Goal: Information Seeking & Learning: Learn about a topic

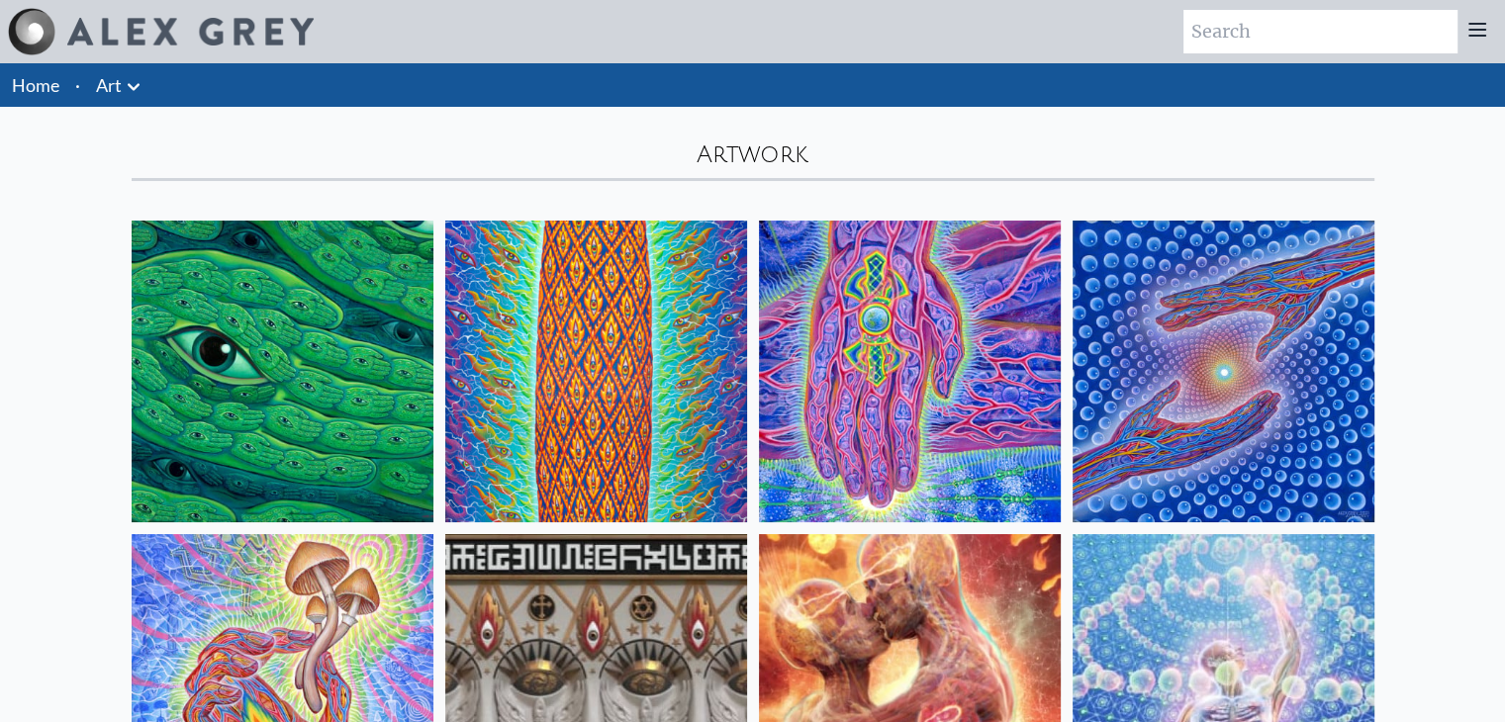
click at [759, 142] on div "Artwork" at bounding box center [753, 144] width 1266 height 74
click at [53, 80] on link "Home" at bounding box center [35, 85] width 47 height 22
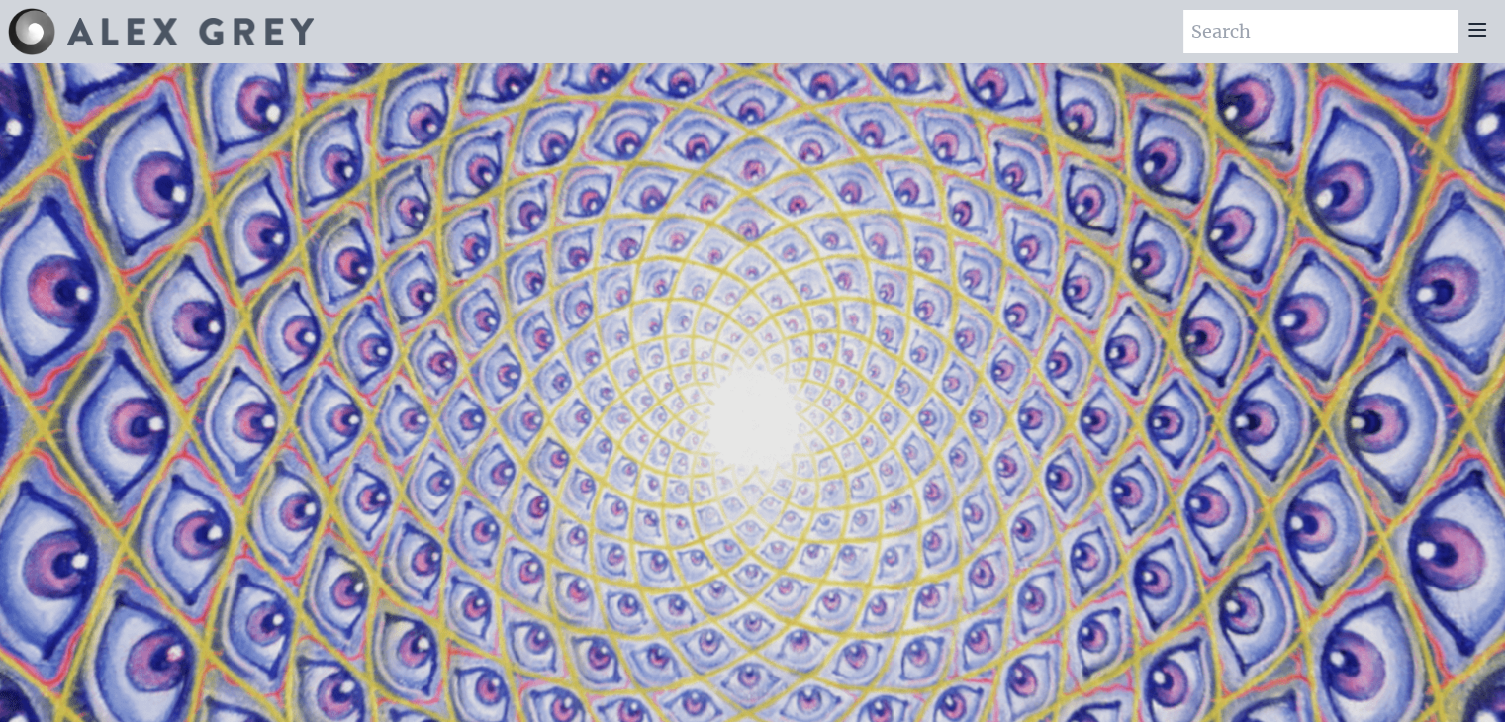
click at [1481, 29] on icon at bounding box center [1477, 30] width 16 height 12
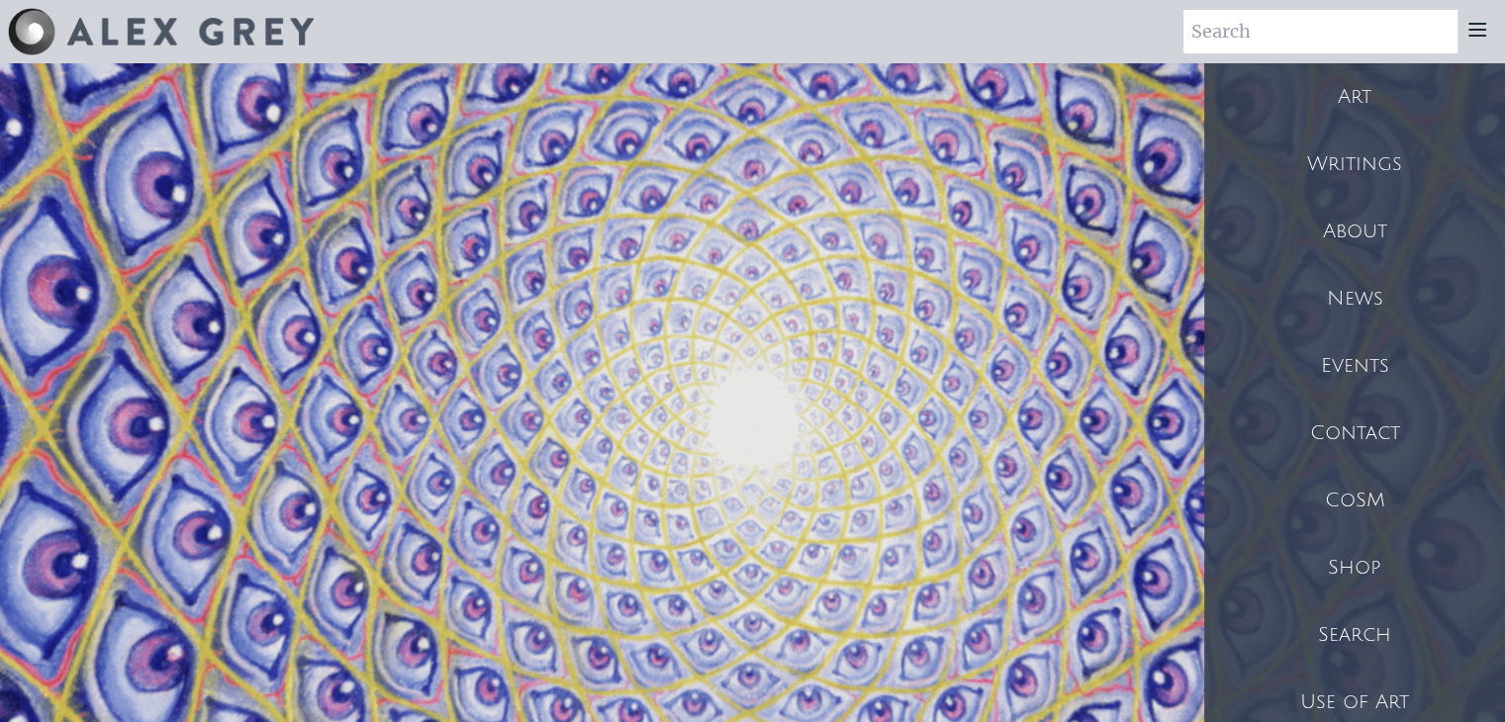
click at [1399, 104] on div "Art" at bounding box center [1354, 96] width 301 height 67
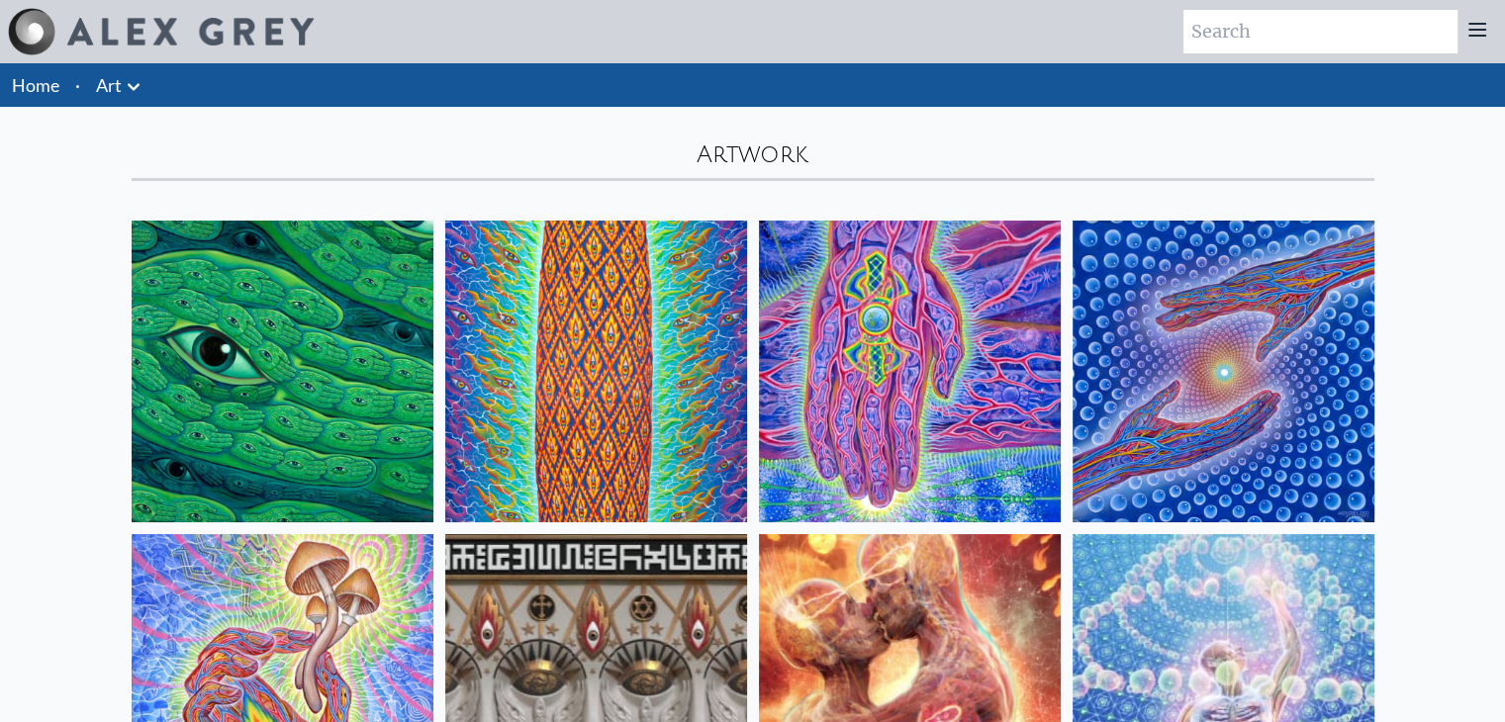
click at [883, 151] on div "Artwork" at bounding box center [753, 144] width 1266 height 74
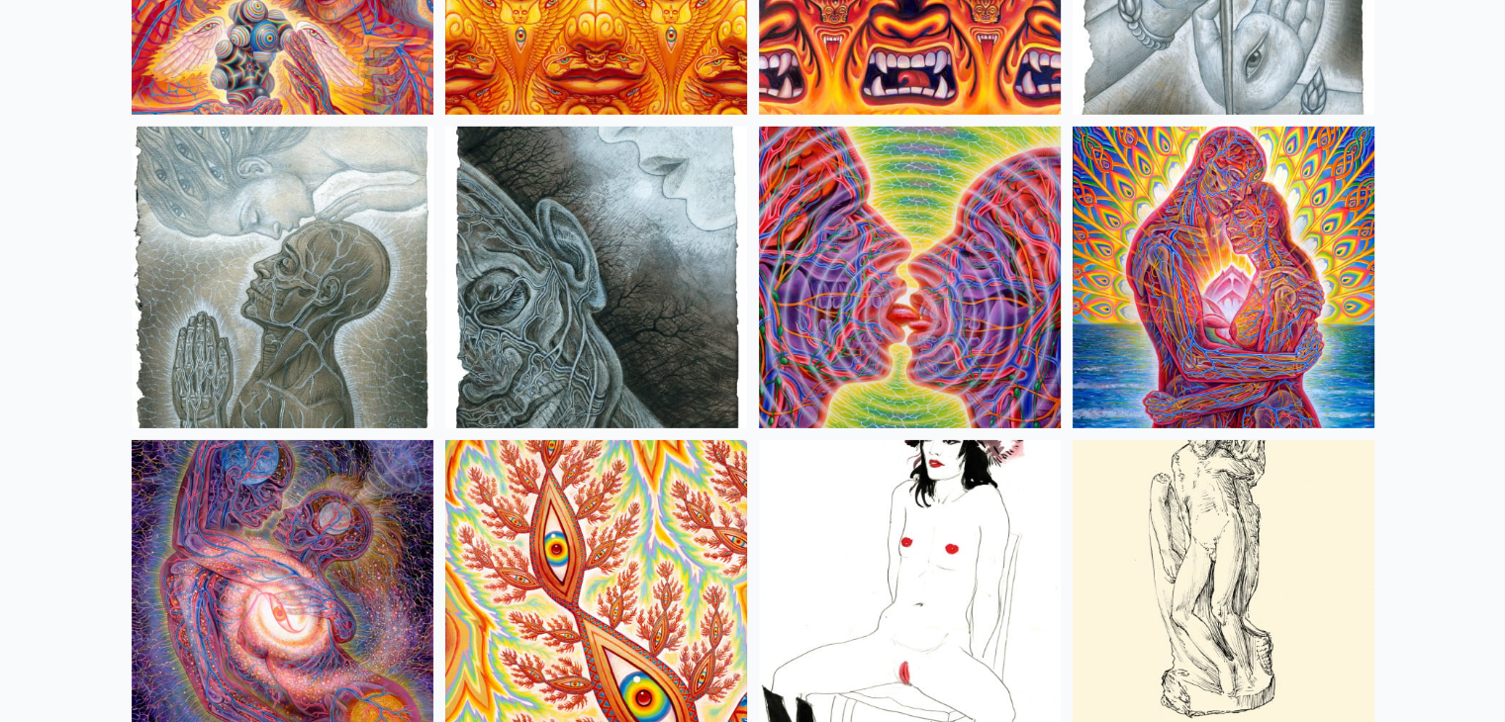
scroll to position [6368, 0]
click at [1161, 288] on img at bounding box center [1223, 277] width 302 height 302
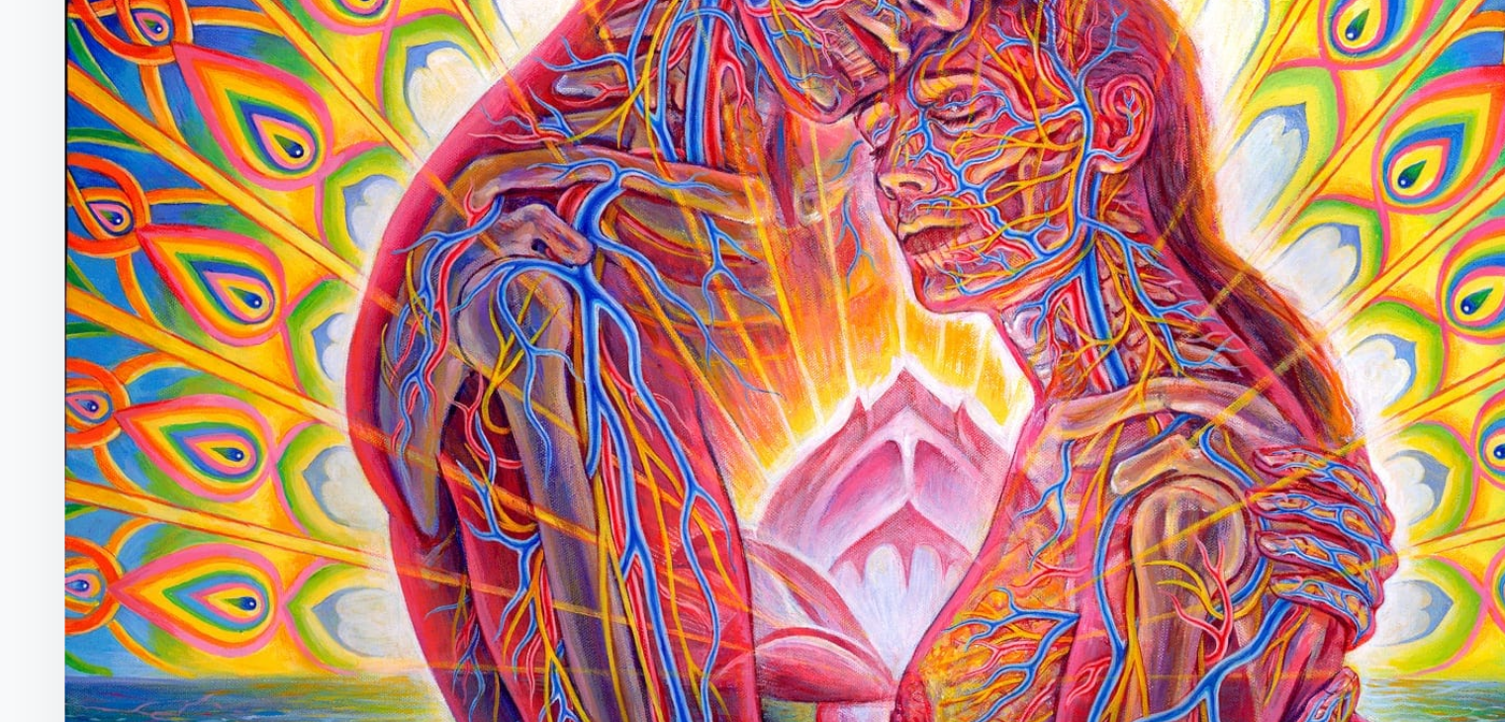
scroll to position [24, 0]
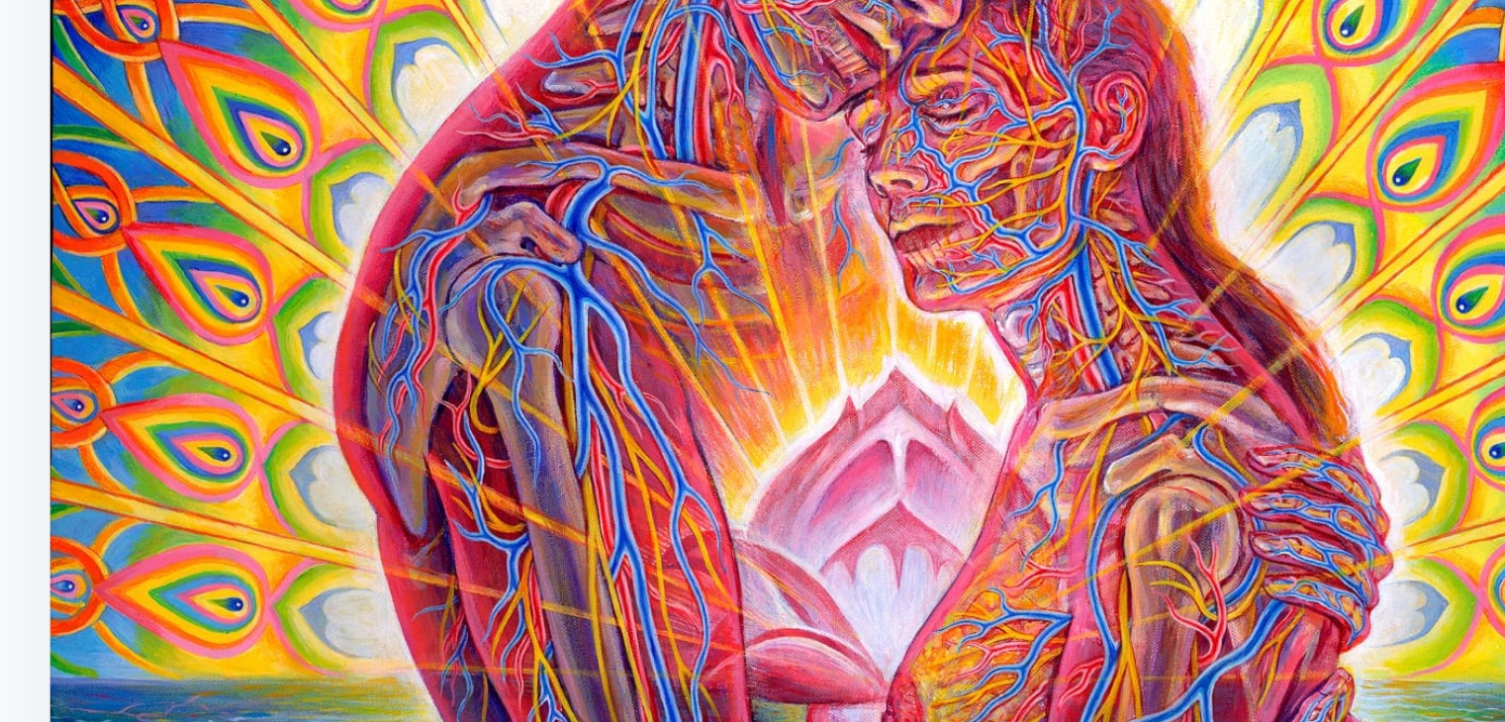
click at [737, 401] on img "9 / 35" at bounding box center [749, 453] width 433 height 578
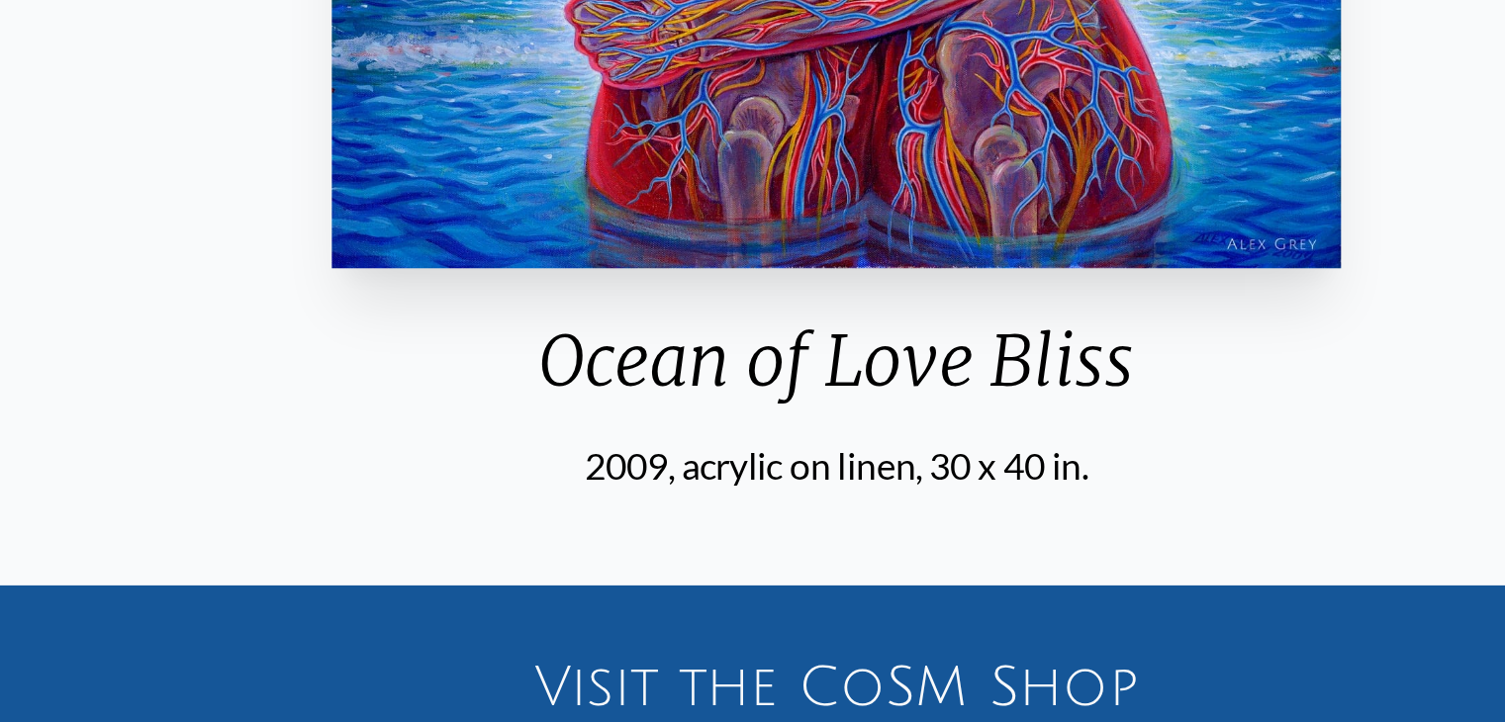
scroll to position [237, 0]
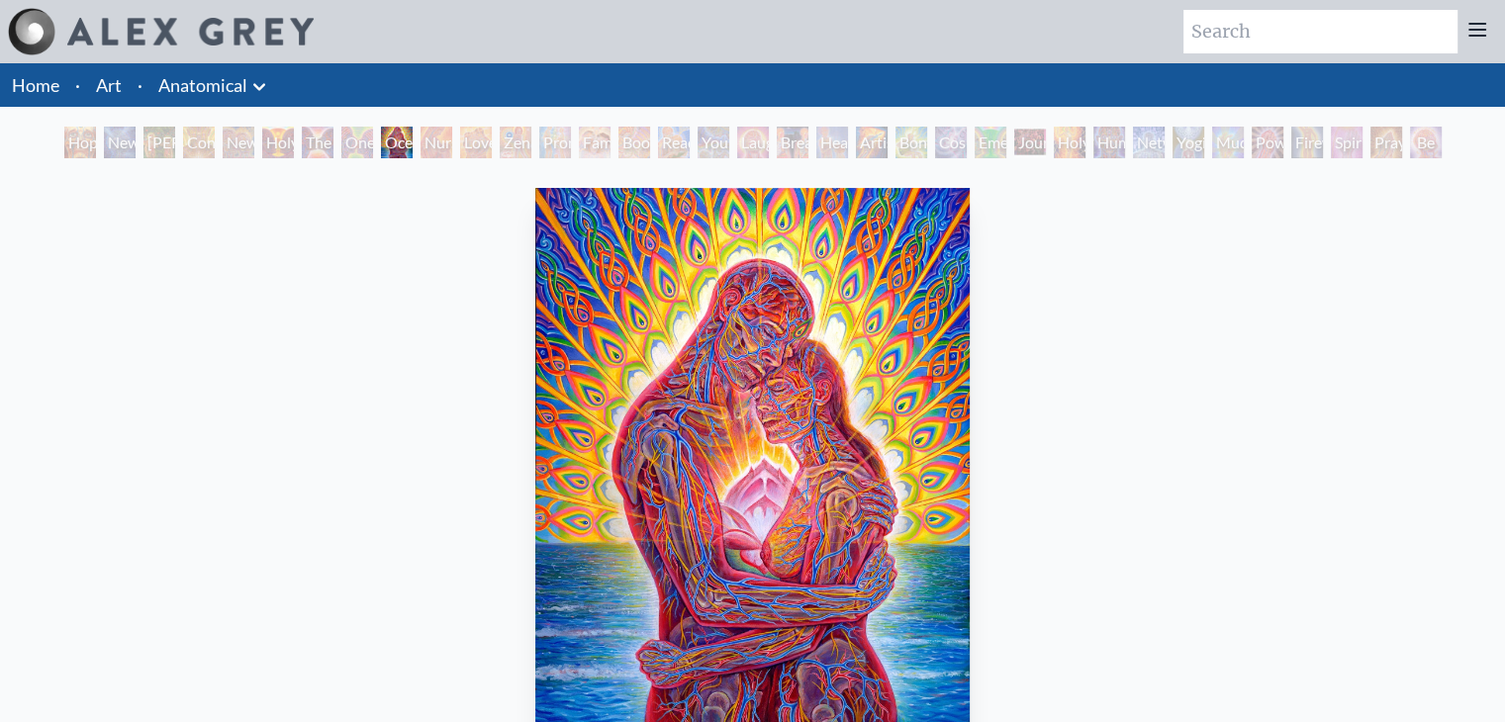
click at [264, 92] on icon at bounding box center [259, 87] width 24 height 24
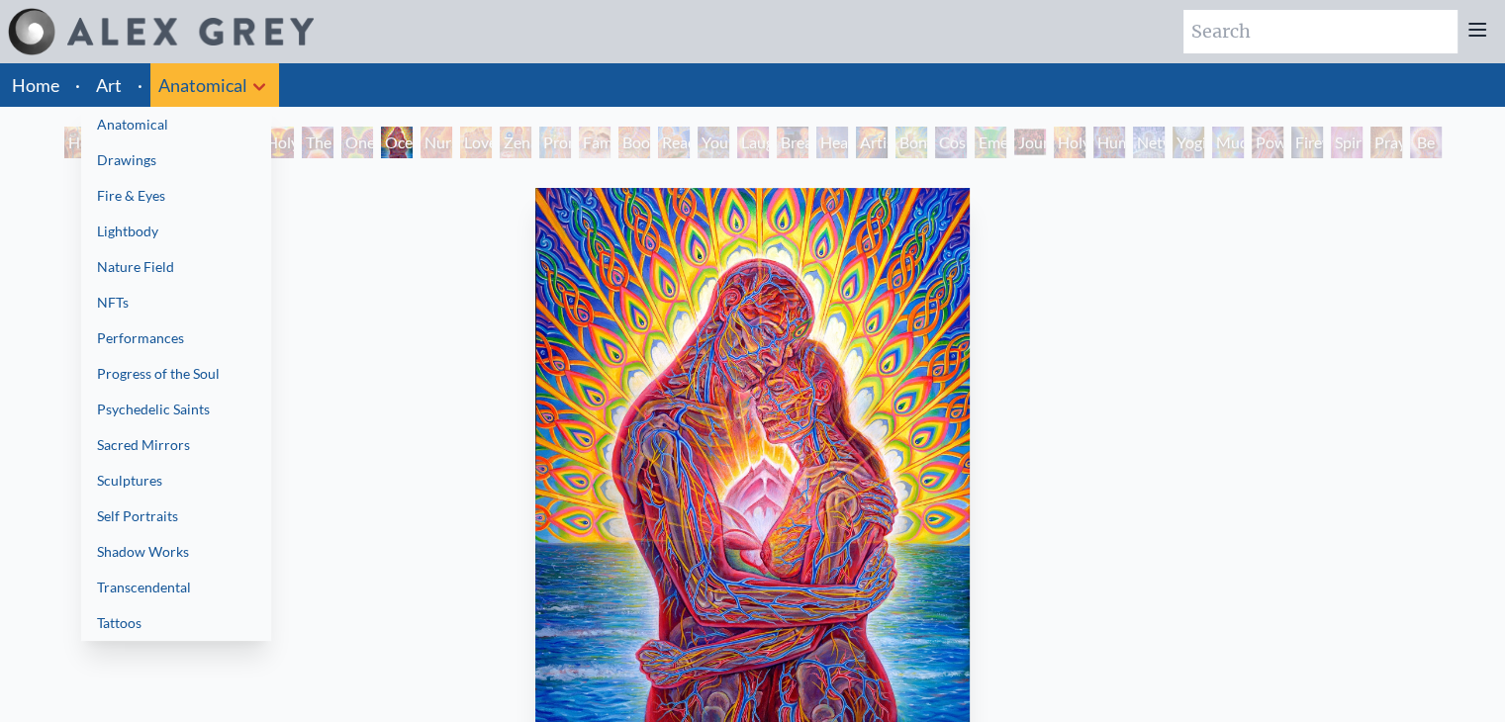
click at [392, 344] on div at bounding box center [752, 361] width 1505 height 722
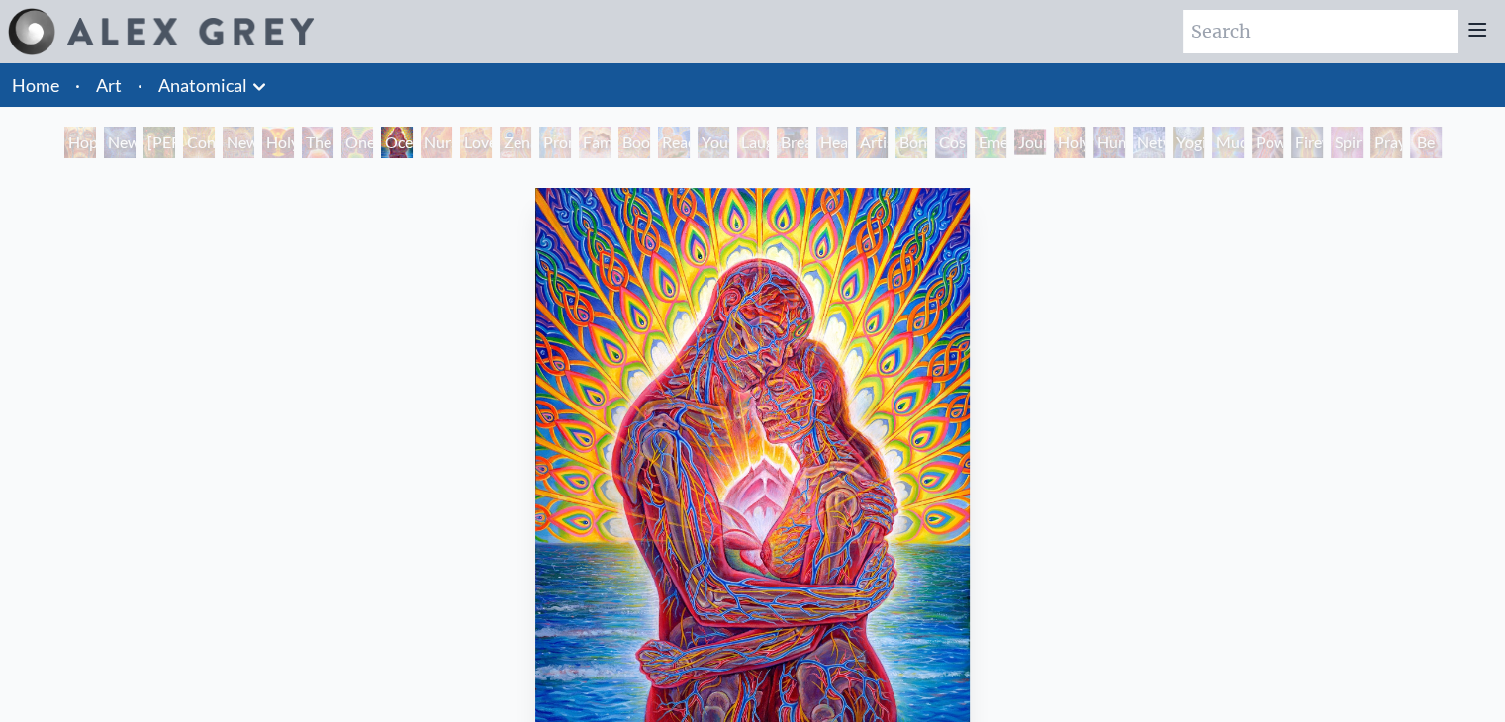
click at [475, 147] on div "Love Circuit" at bounding box center [476, 143] width 32 height 32
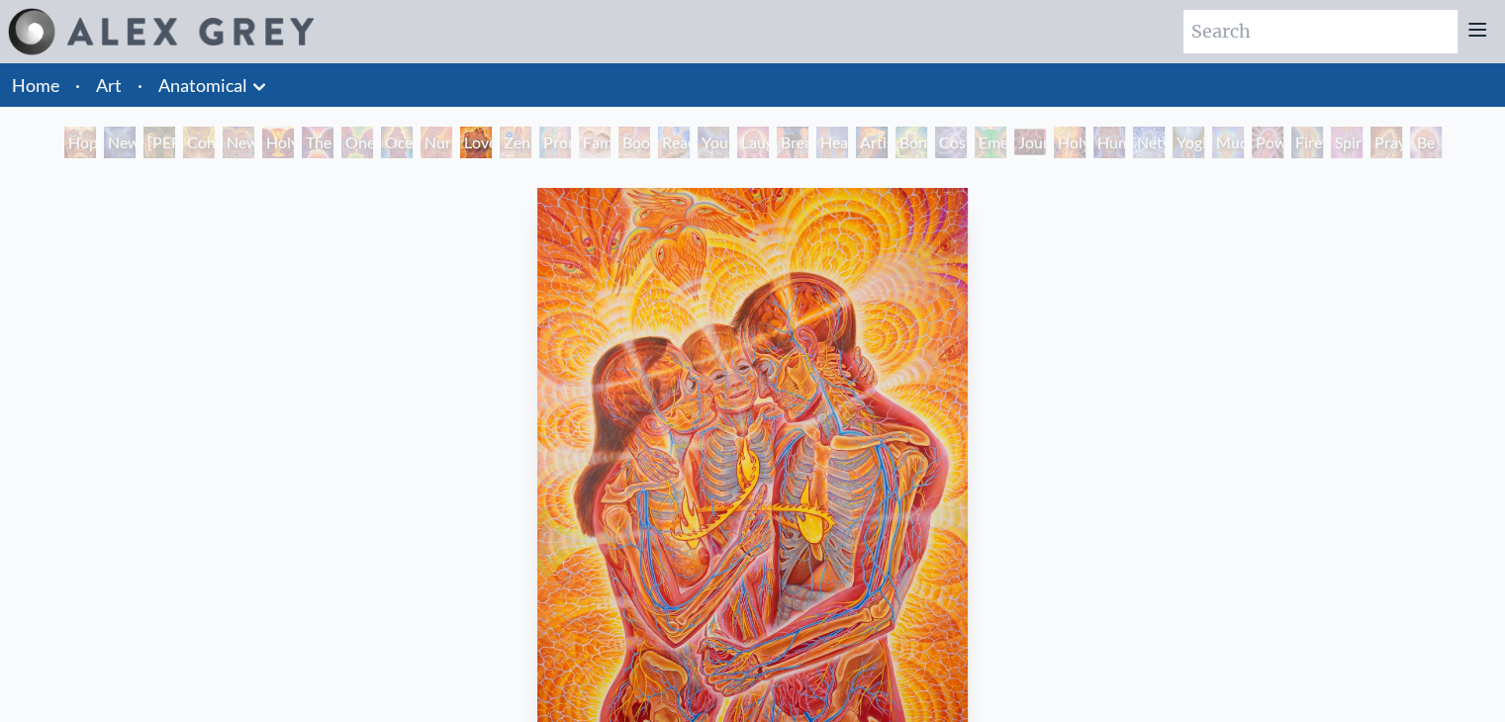
click at [517, 144] on div "Zena Lotus" at bounding box center [516, 143] width 32 height 32
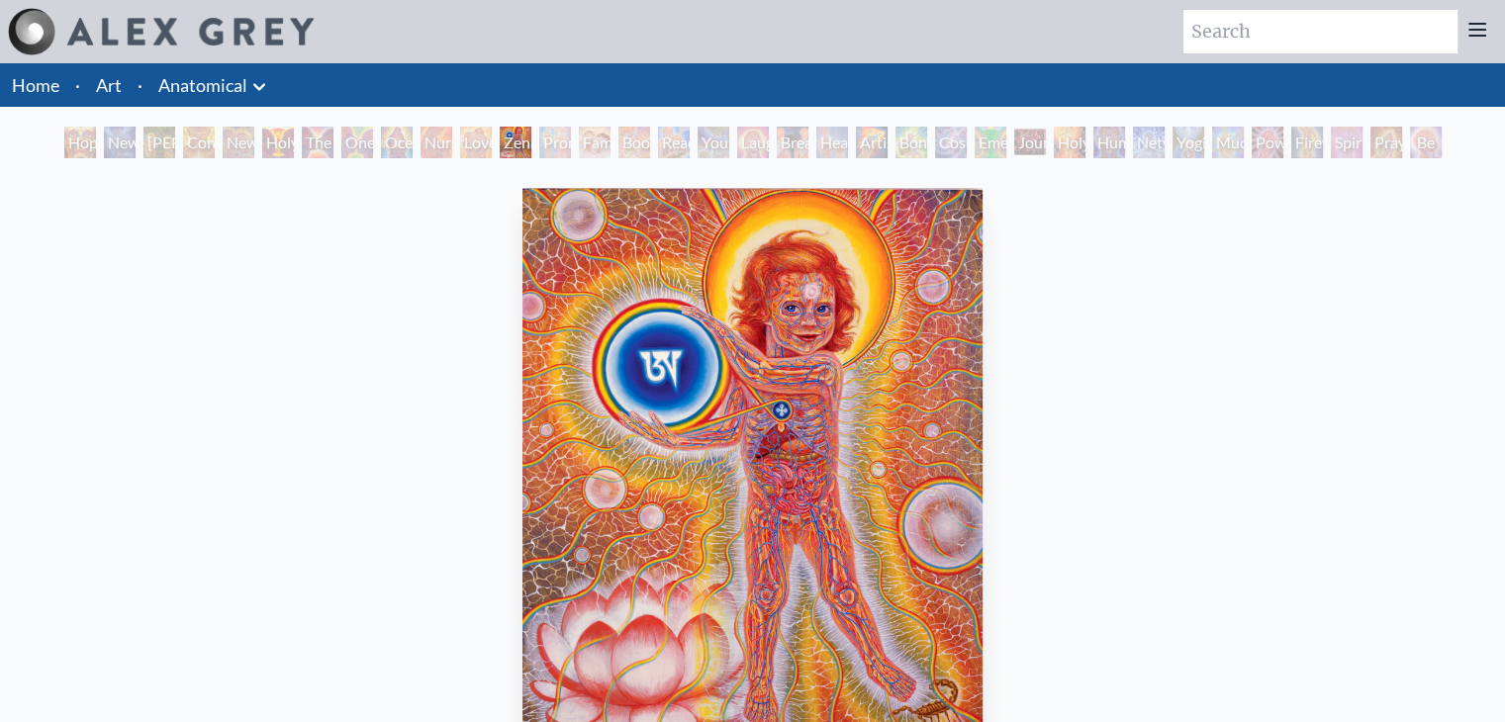
click at [569, 143] on div "Promise" at bounding box center [555, 143] width 32 height 32
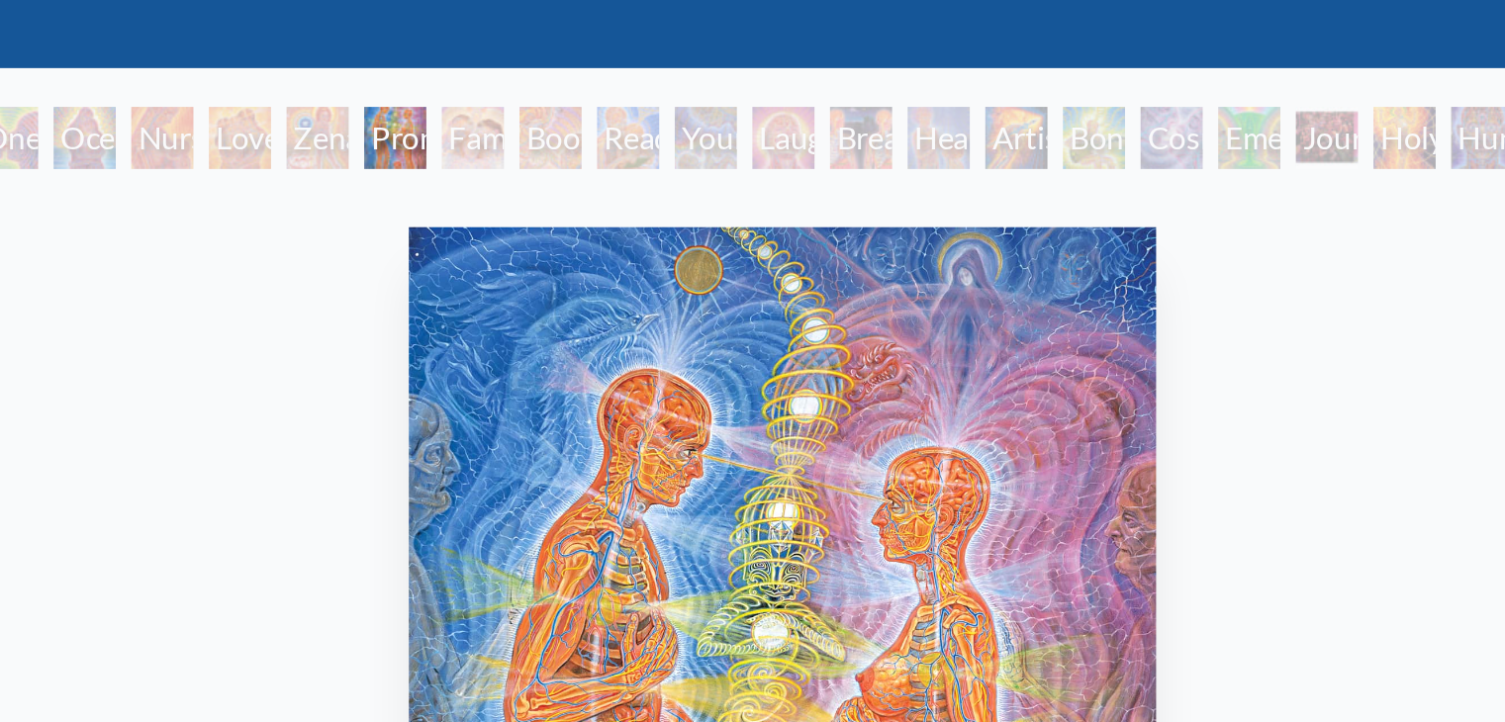
scroll to position [71, 0]
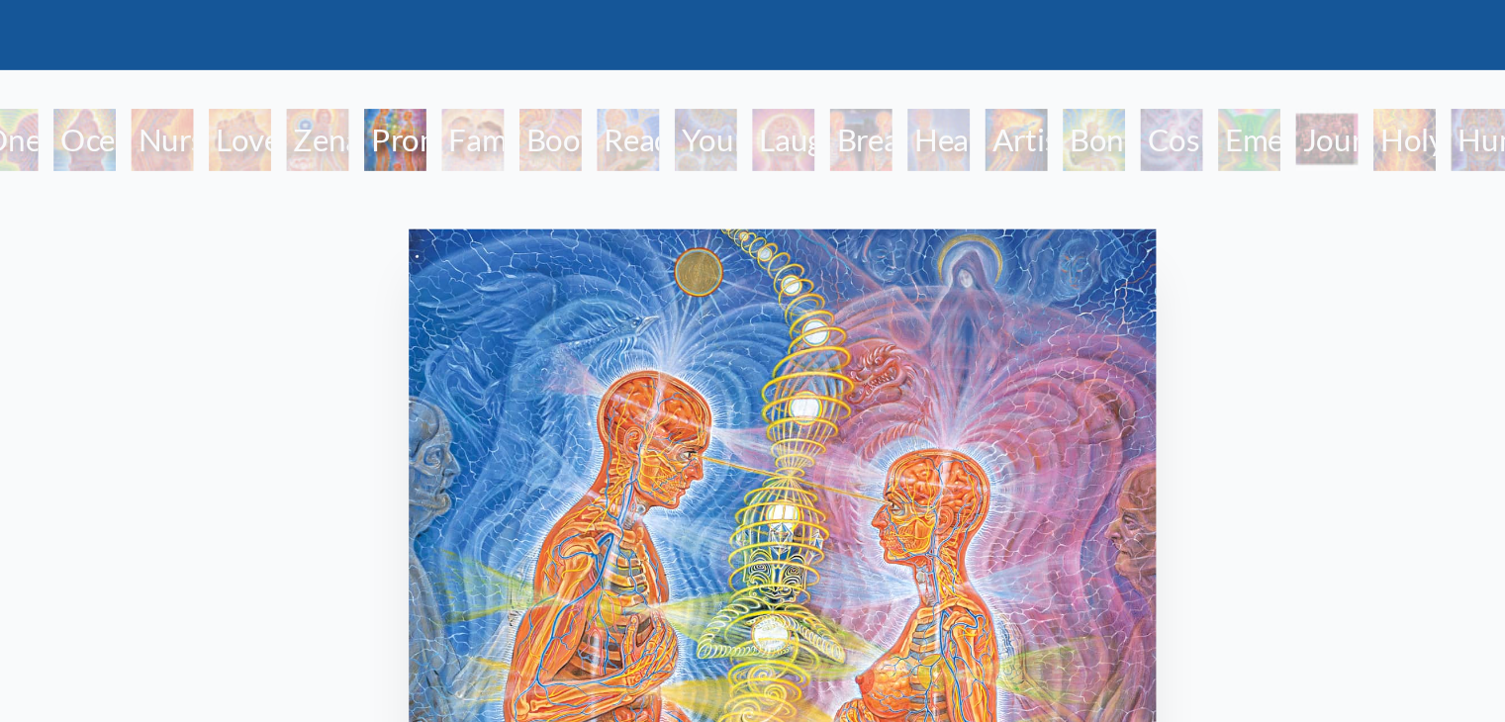
click at [579, 74] on div "Family" at bounding box center [595, 71] width 32 height 32
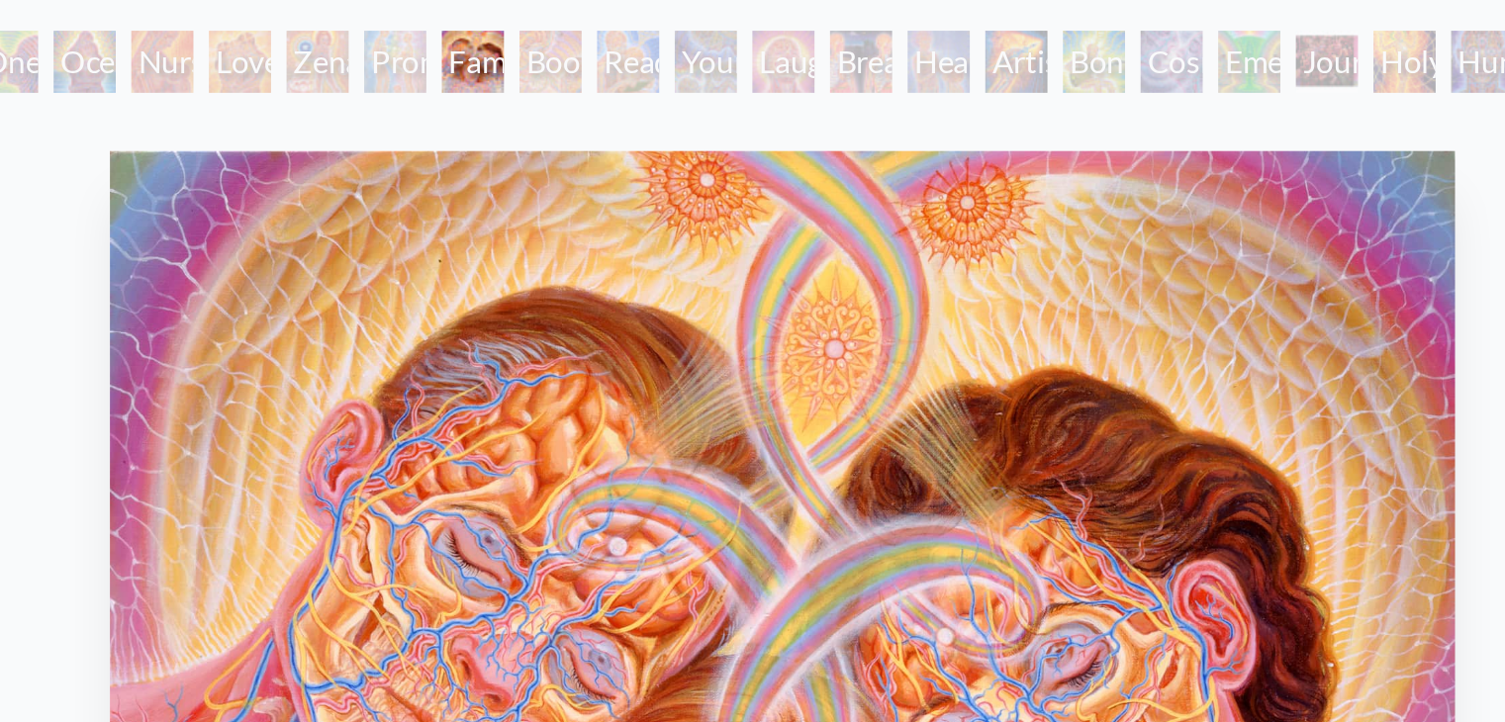
scroll to position [110, 0]
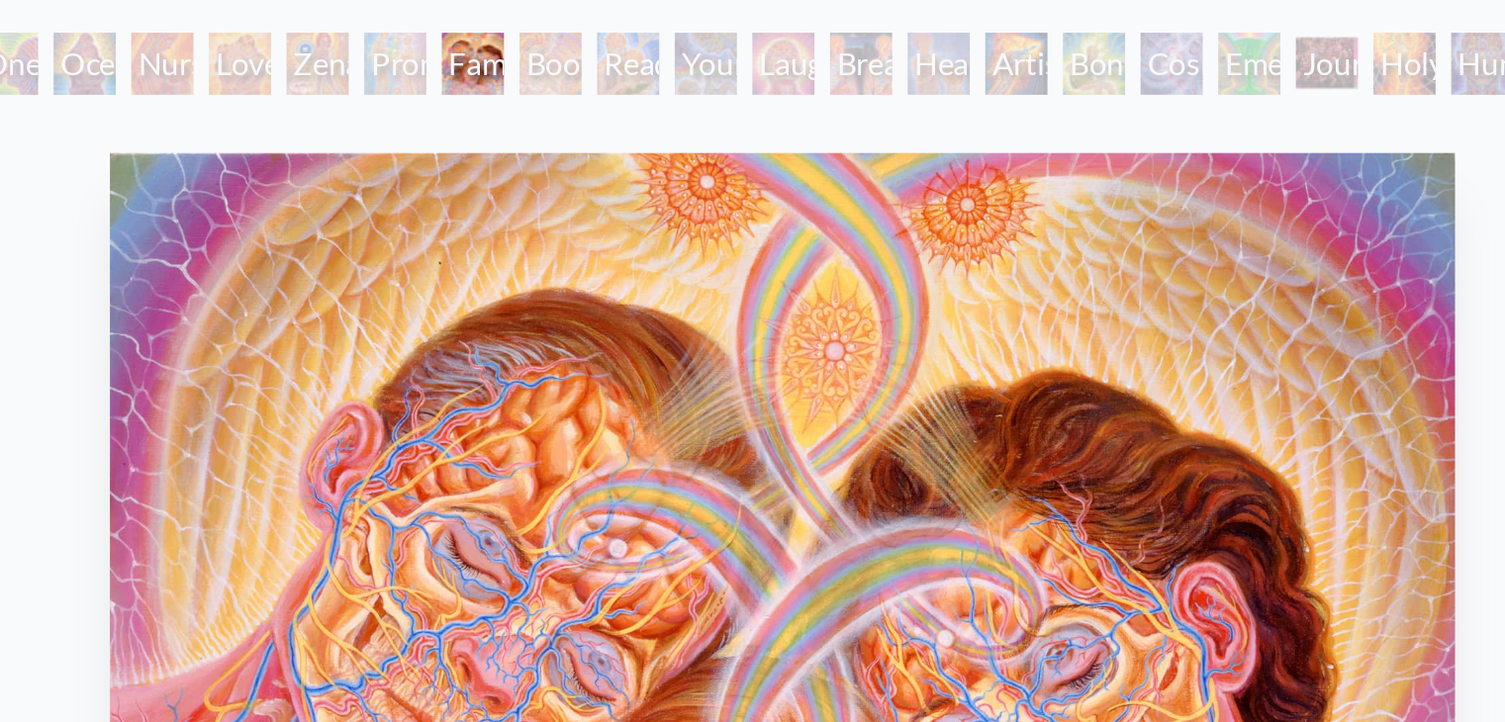
click at [618, 30] on div "Boo-boo" at bounding box center [634, 33] width 32 height 32
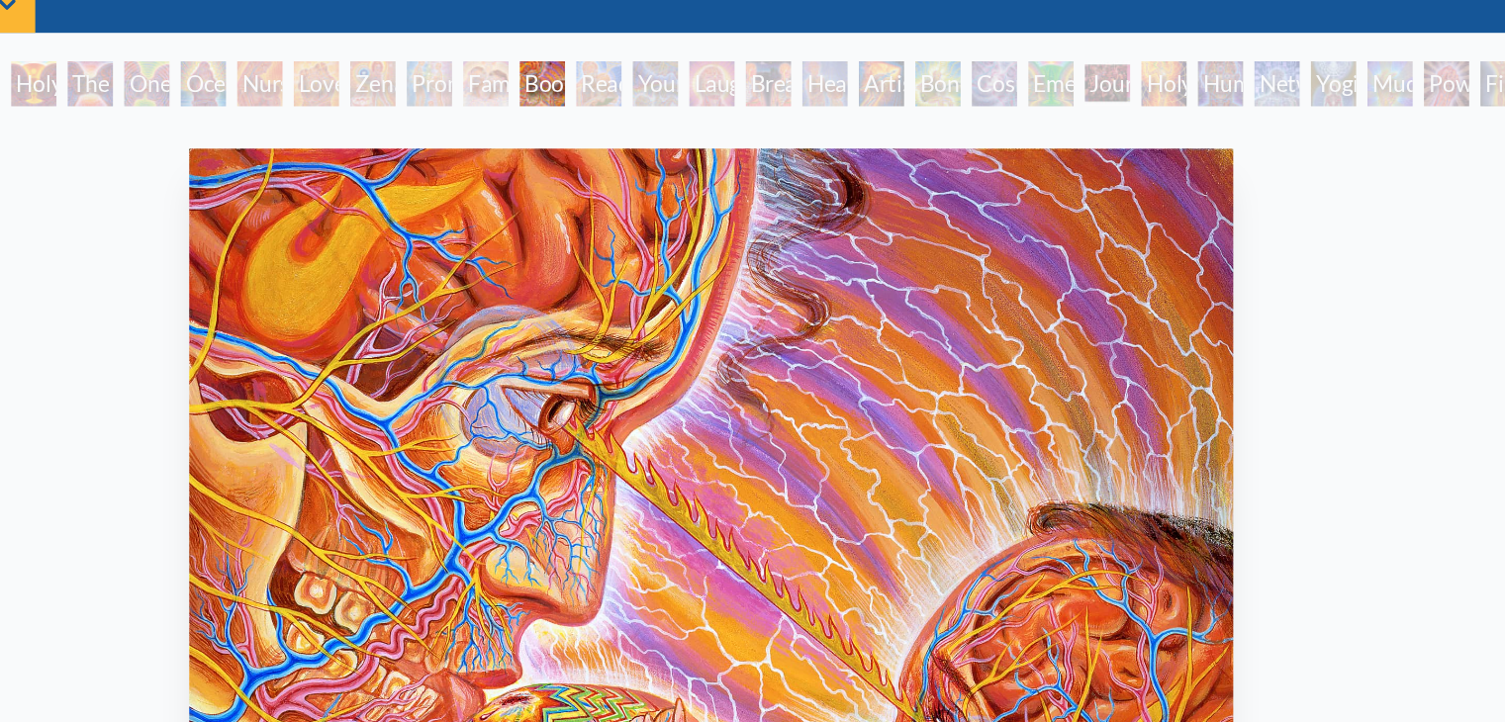
scroll to position [64, 0]
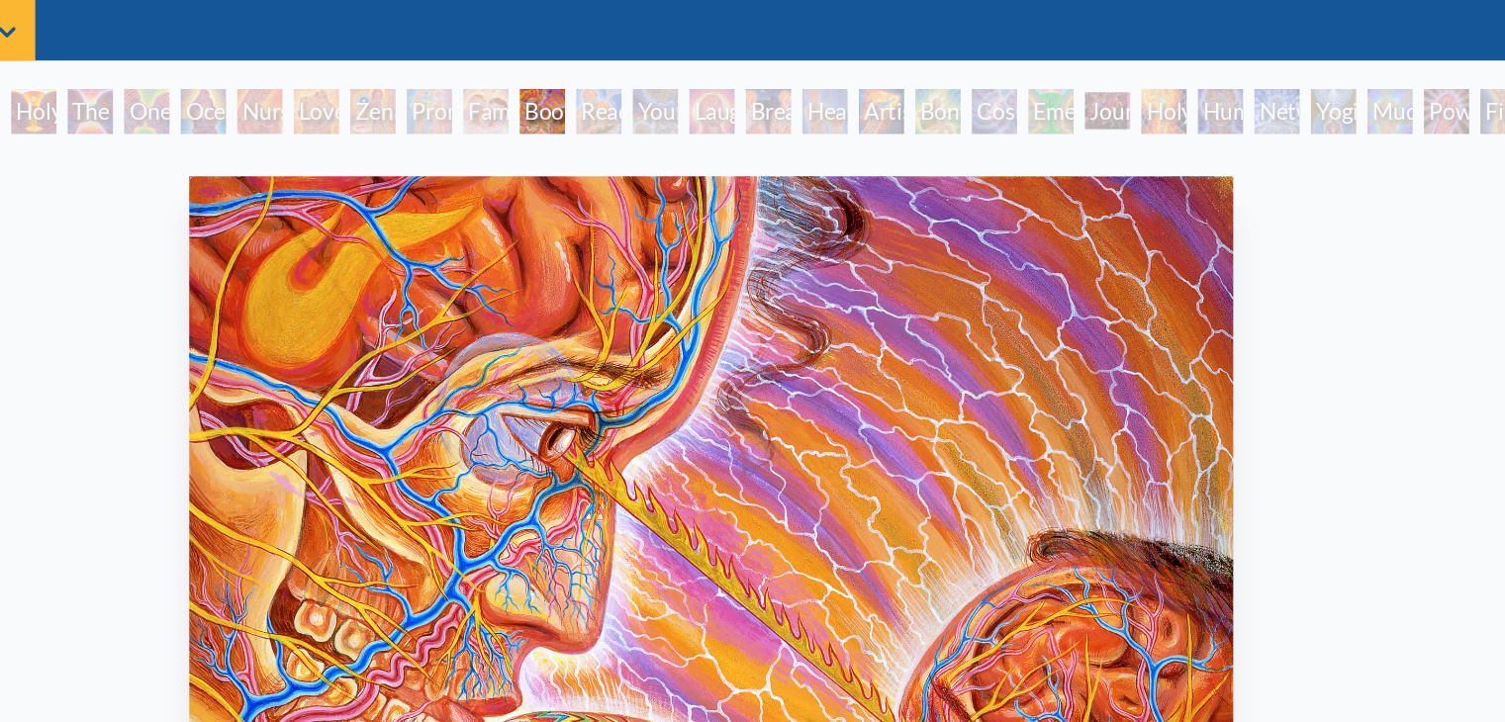
click at [666, 83] on div "Reading" at bounding box center [674, 78] width 32 height 32
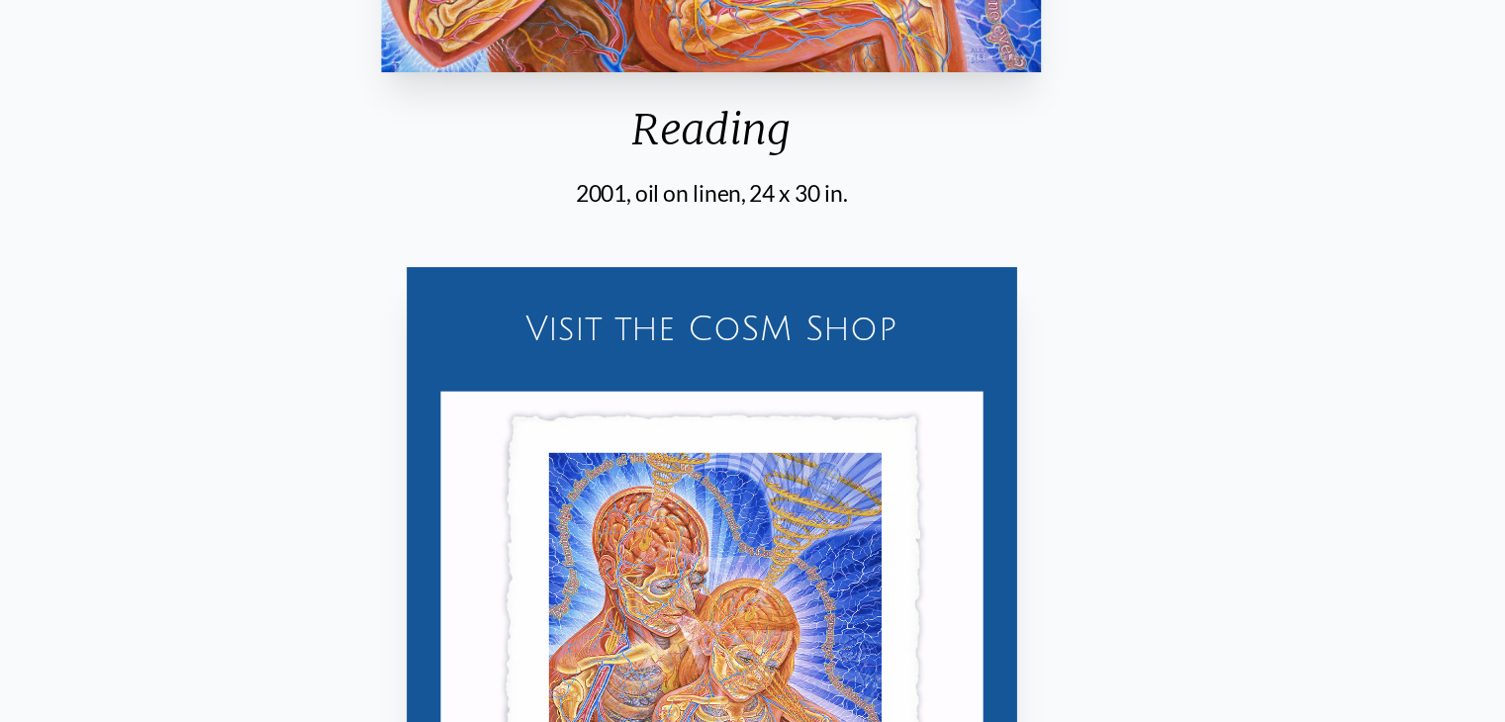
scroll to position [511, 0]
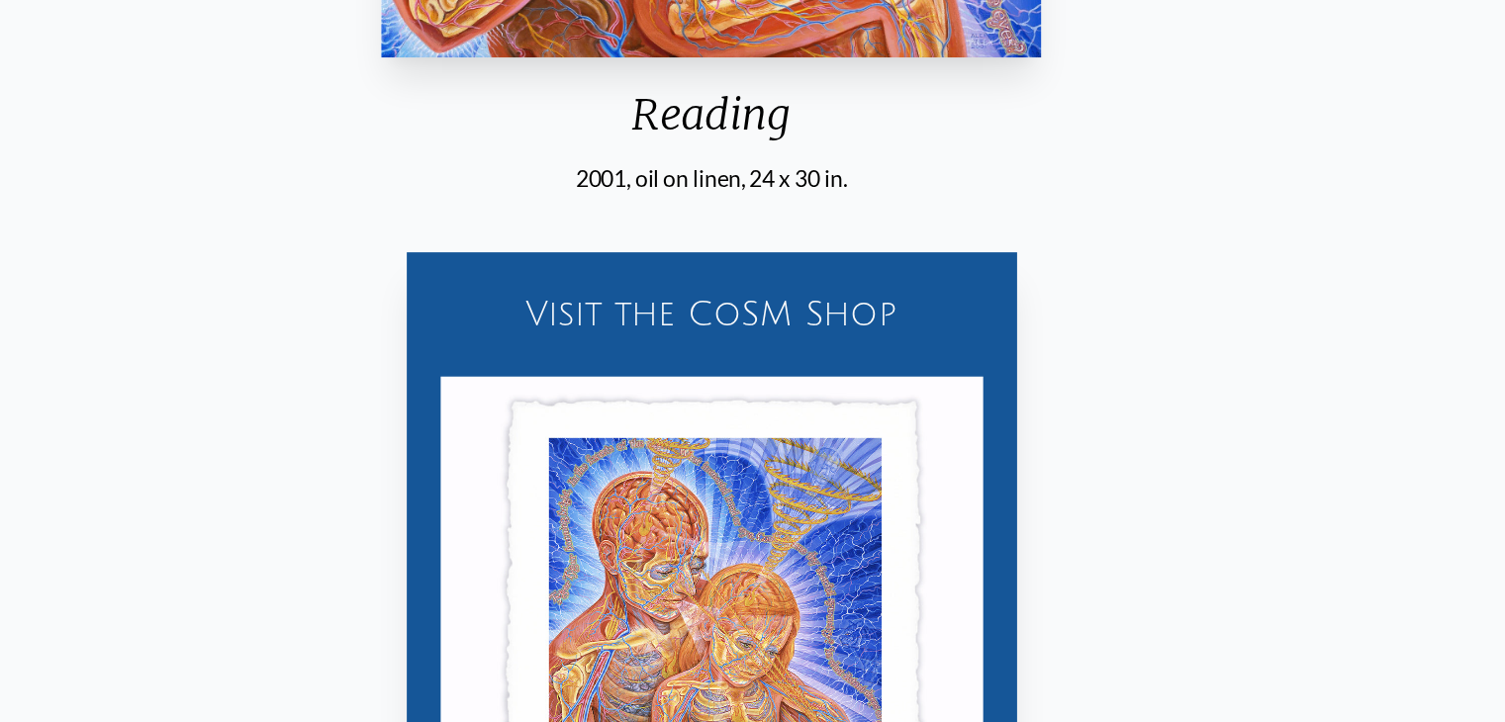
click at [707, 645] on img "16 / 35" at bounding box center [753, 669] width 380 height 380
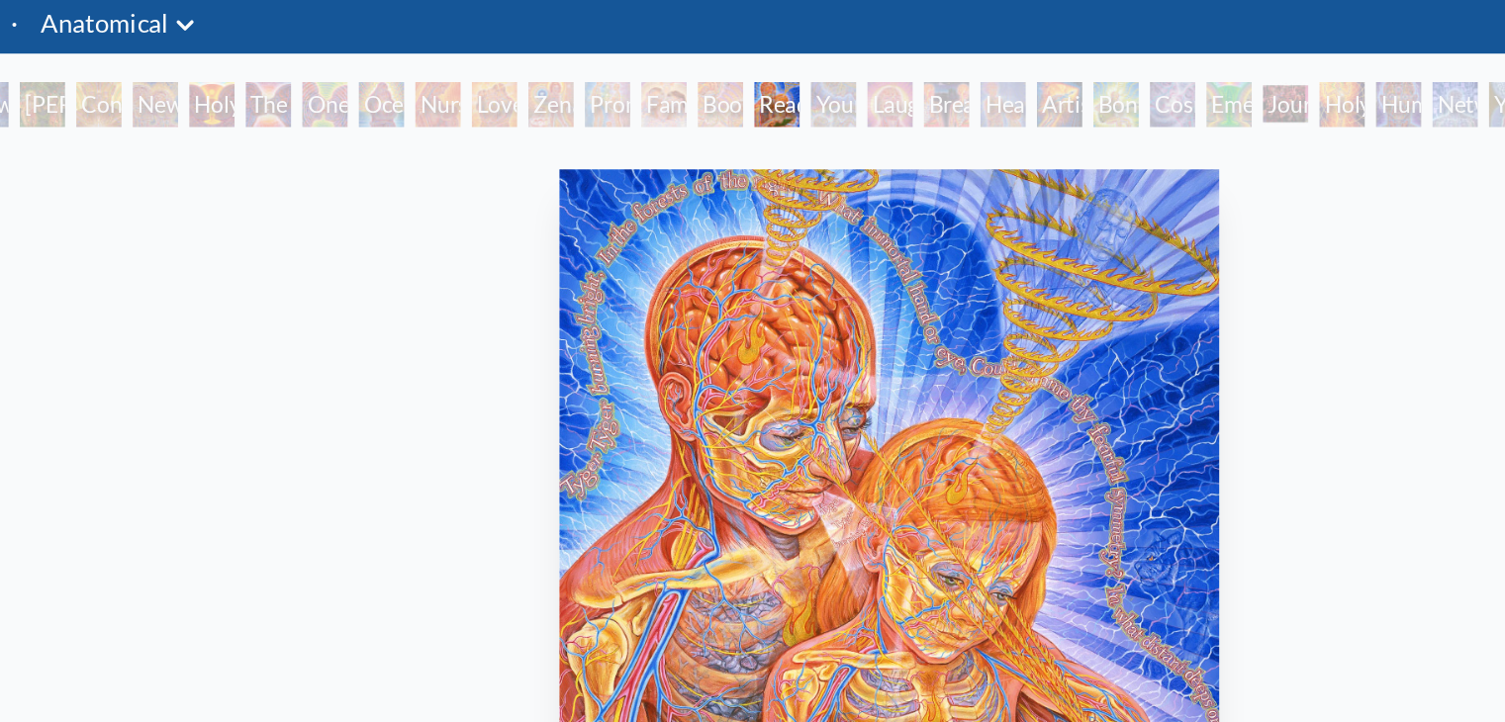
scroll to position [63, 0]
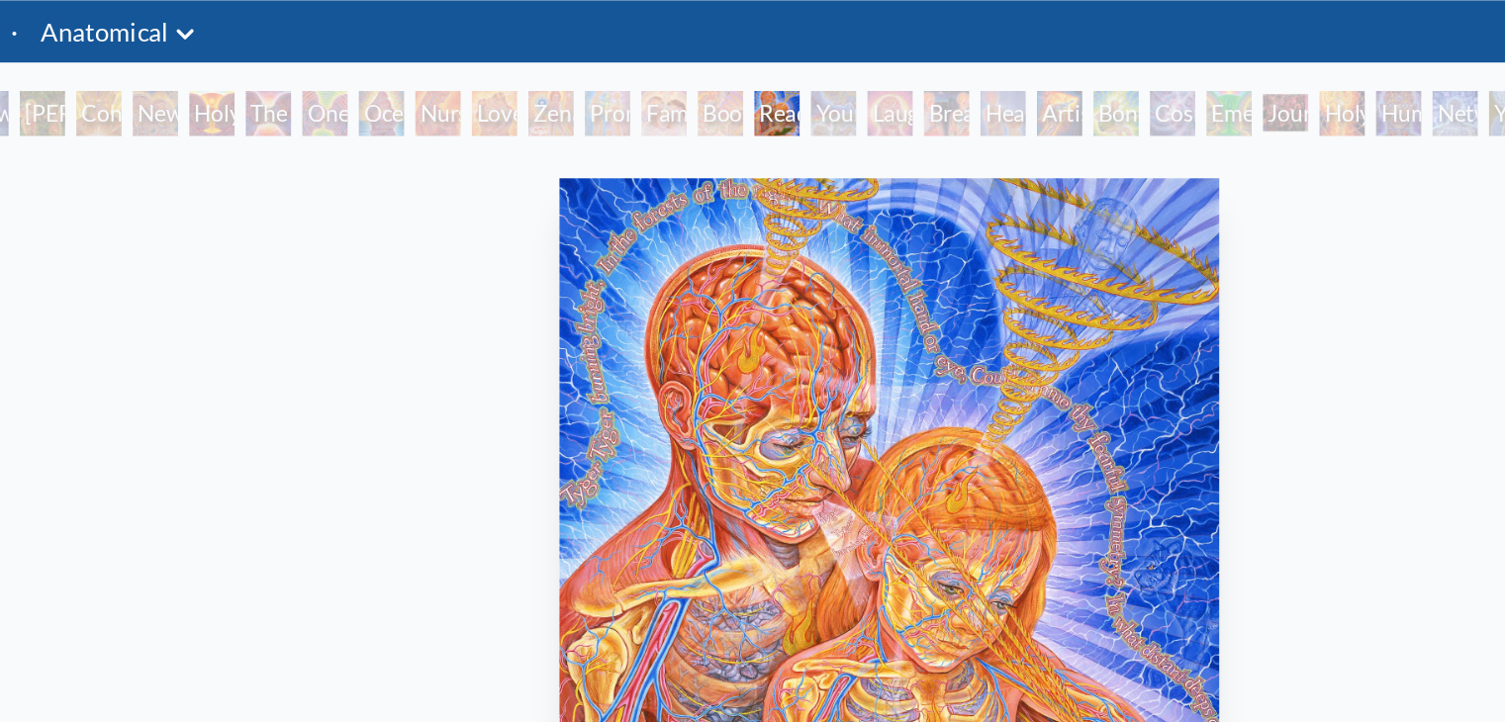
click at [702, 82] on div "Young & Old" at bounding box center [714, 79] width 32 height 32
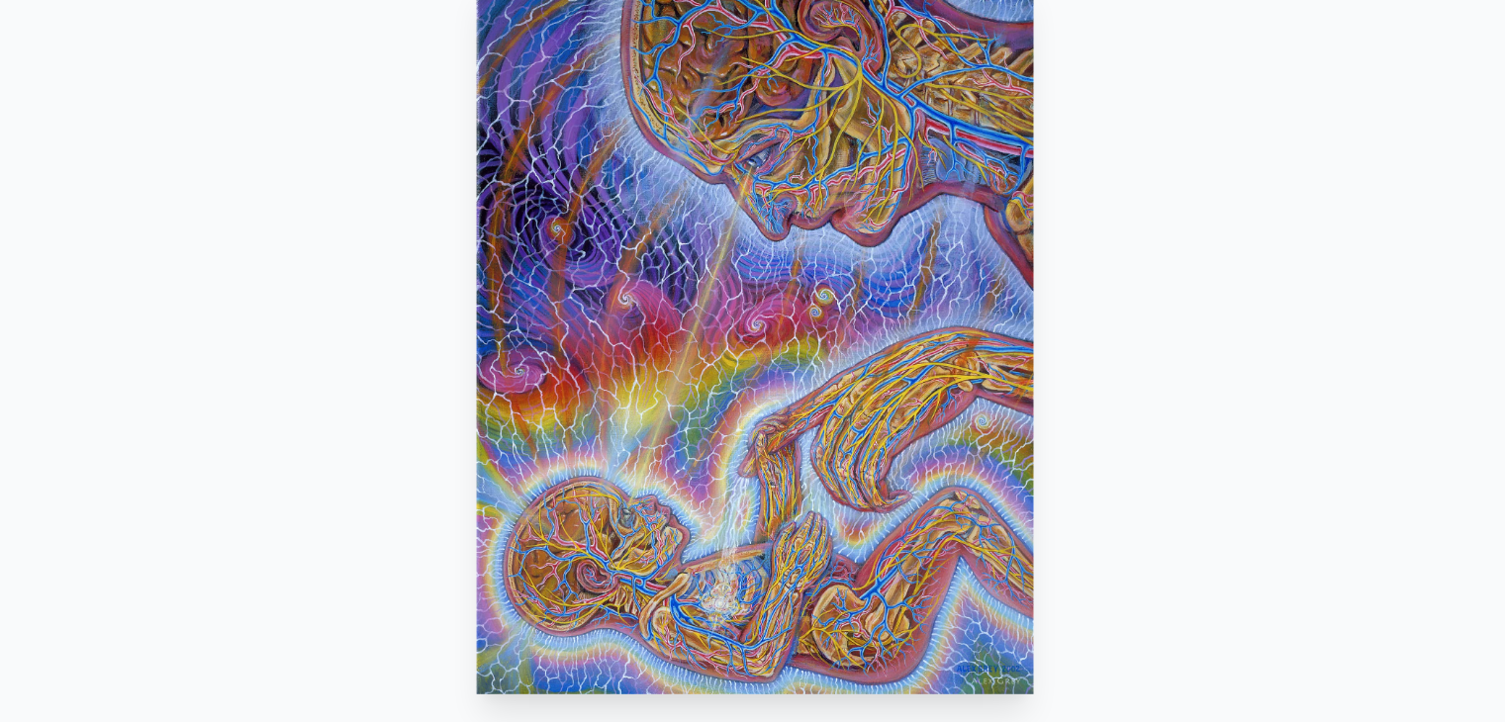
scroll to position [64, 0]
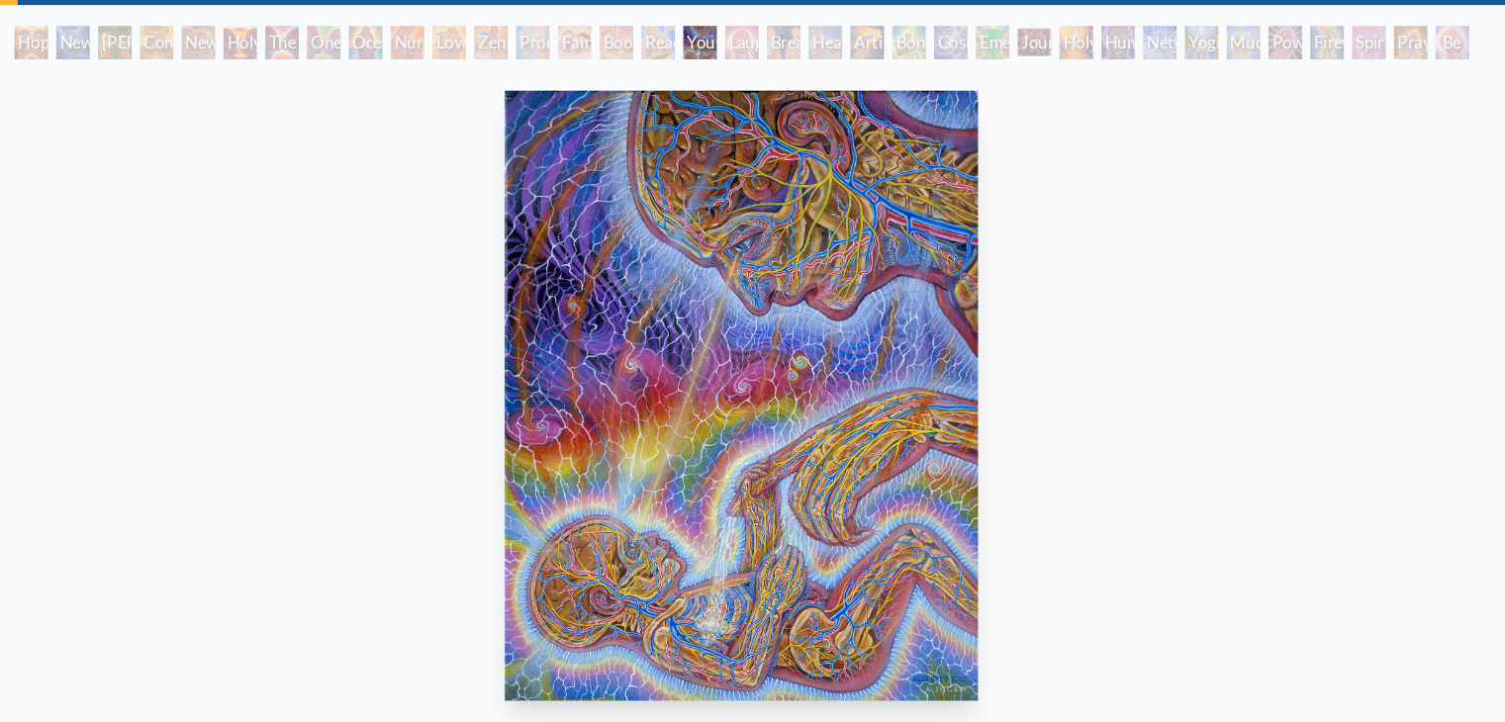
click at [745, 78] on div "Laughing Man" at bounding box center [753, 78] width 32 height 32
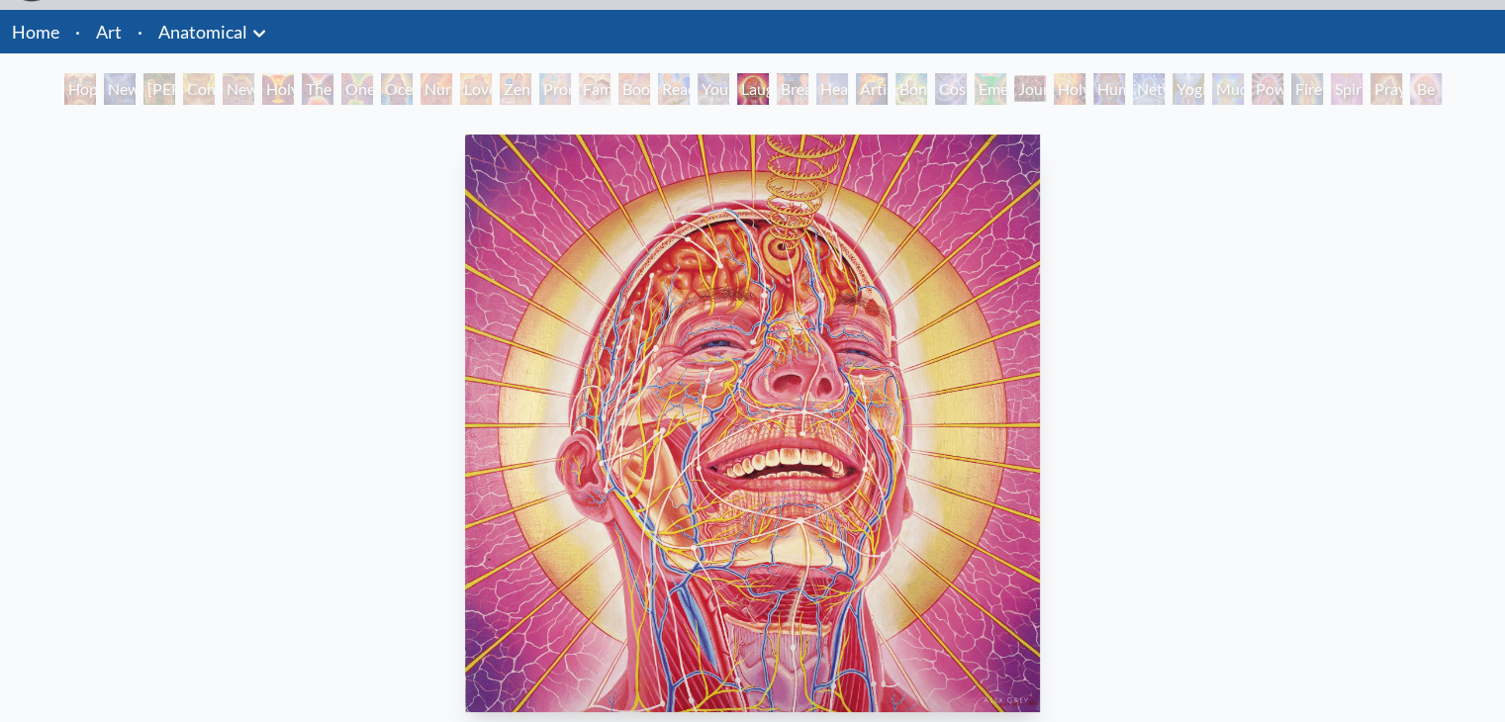
scroll to position [13, 0]
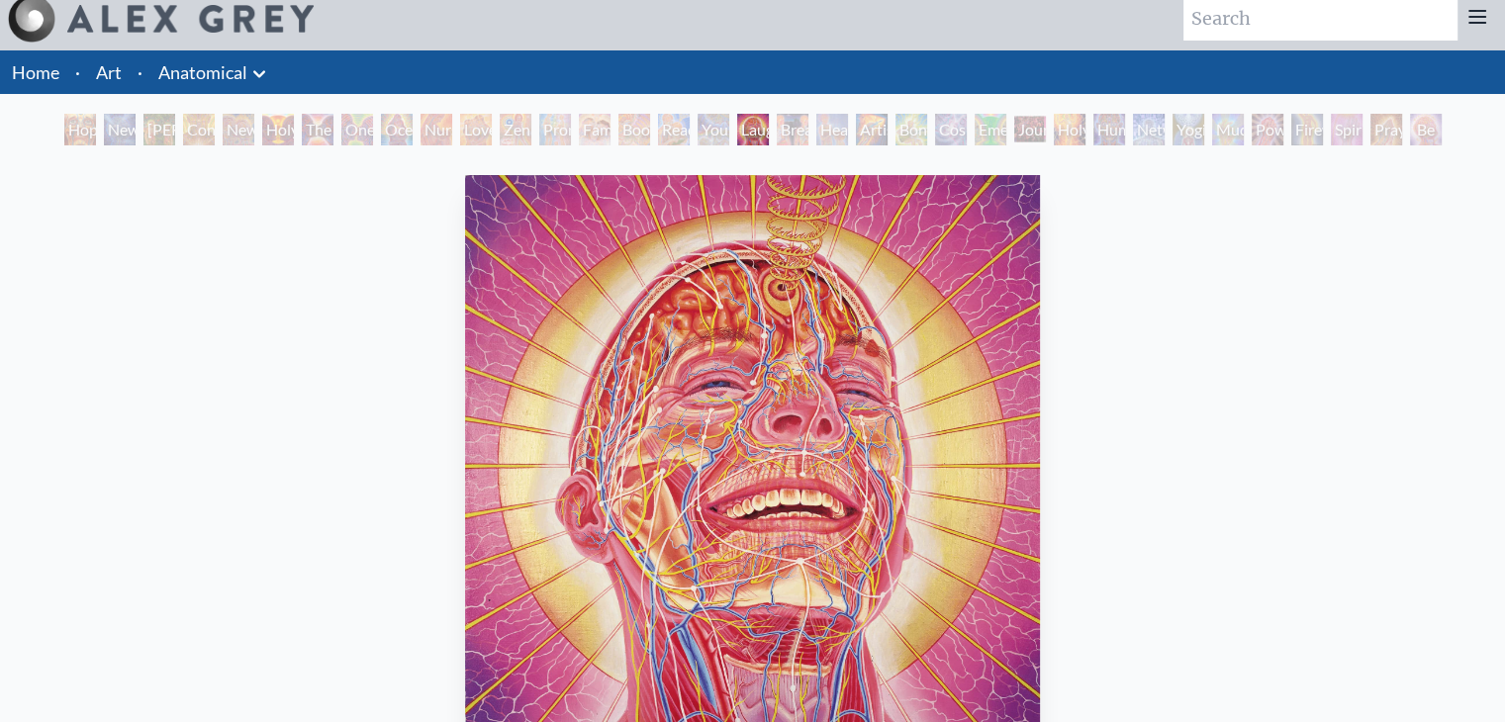
click at [791, 135] on div "Breathing" at bounding box center [793, 130] width 32 height 32
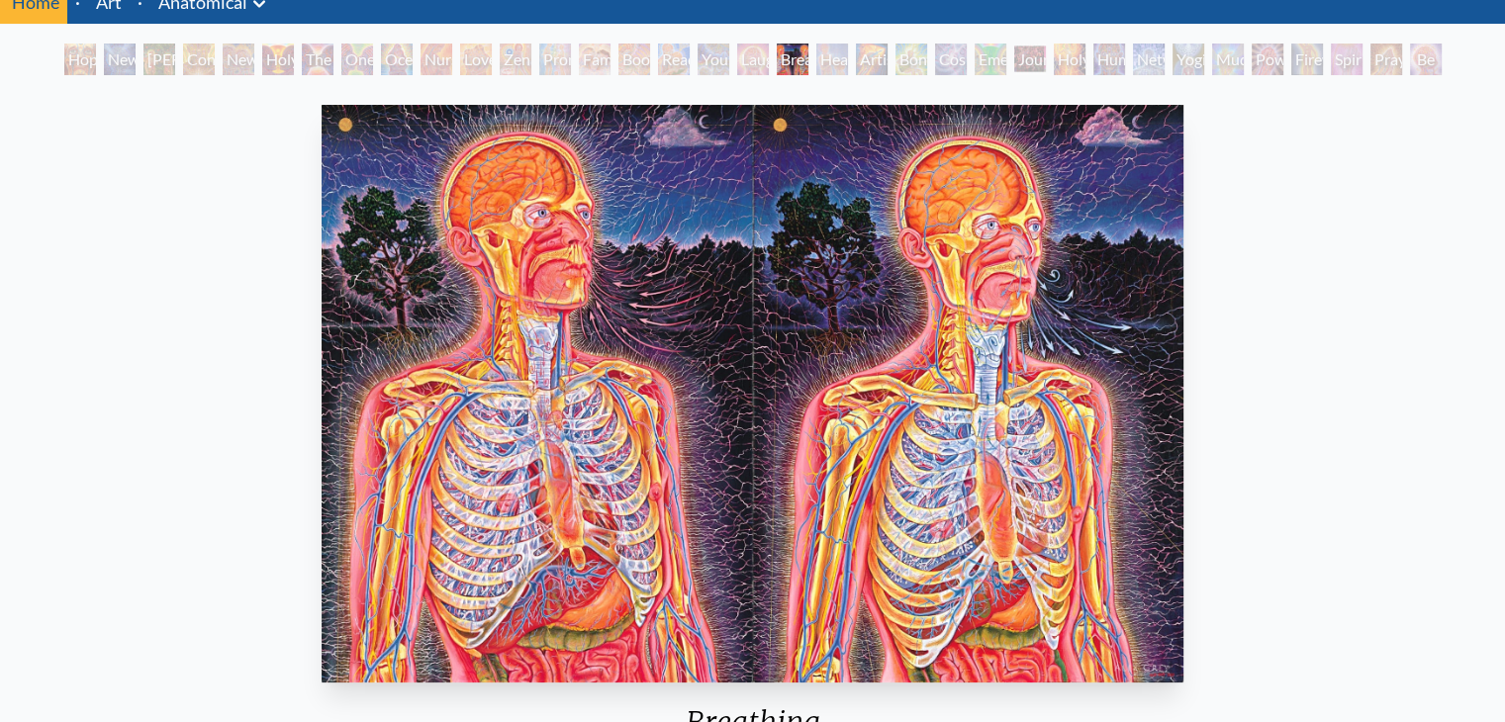
scroll to position [84, 0]
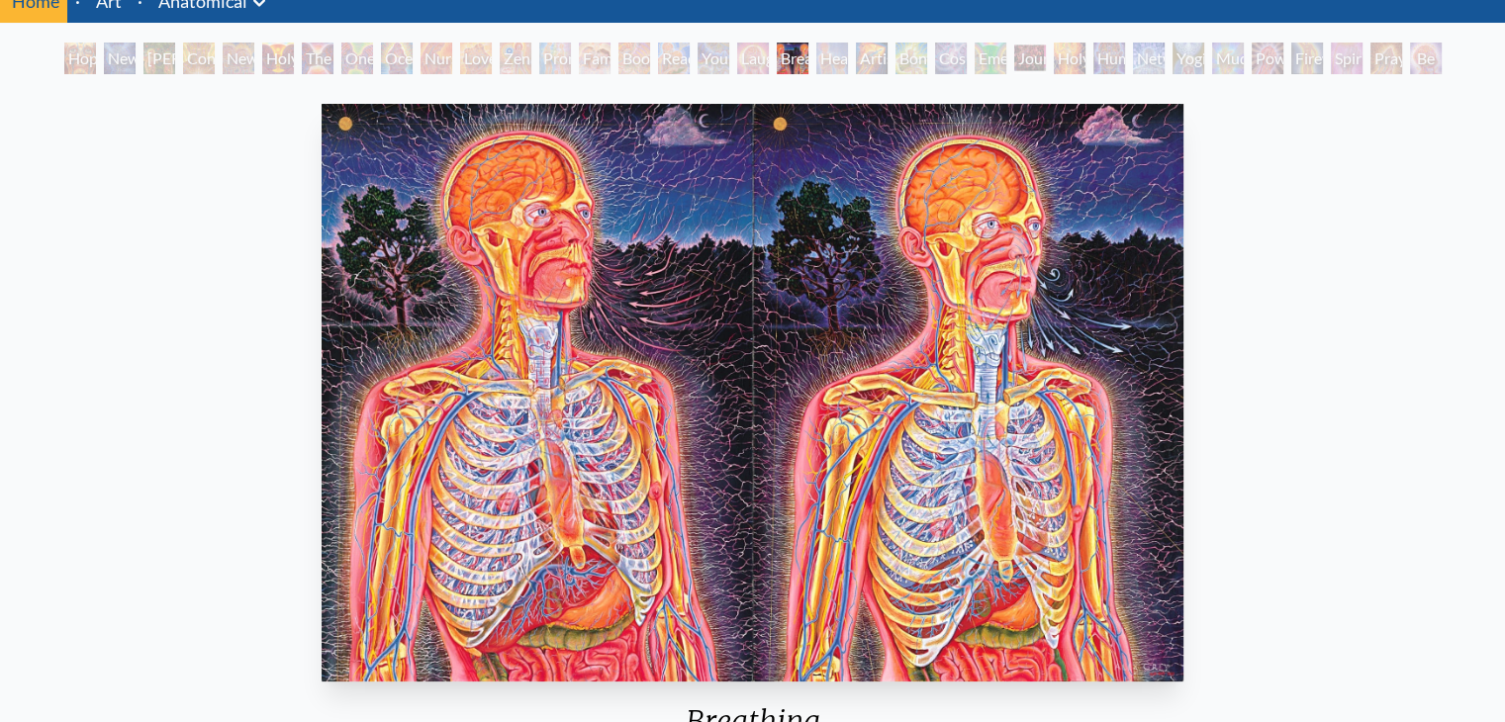
click at [816, 64] on div "Healing" at bounding box center [832, 59] width 32 height 32
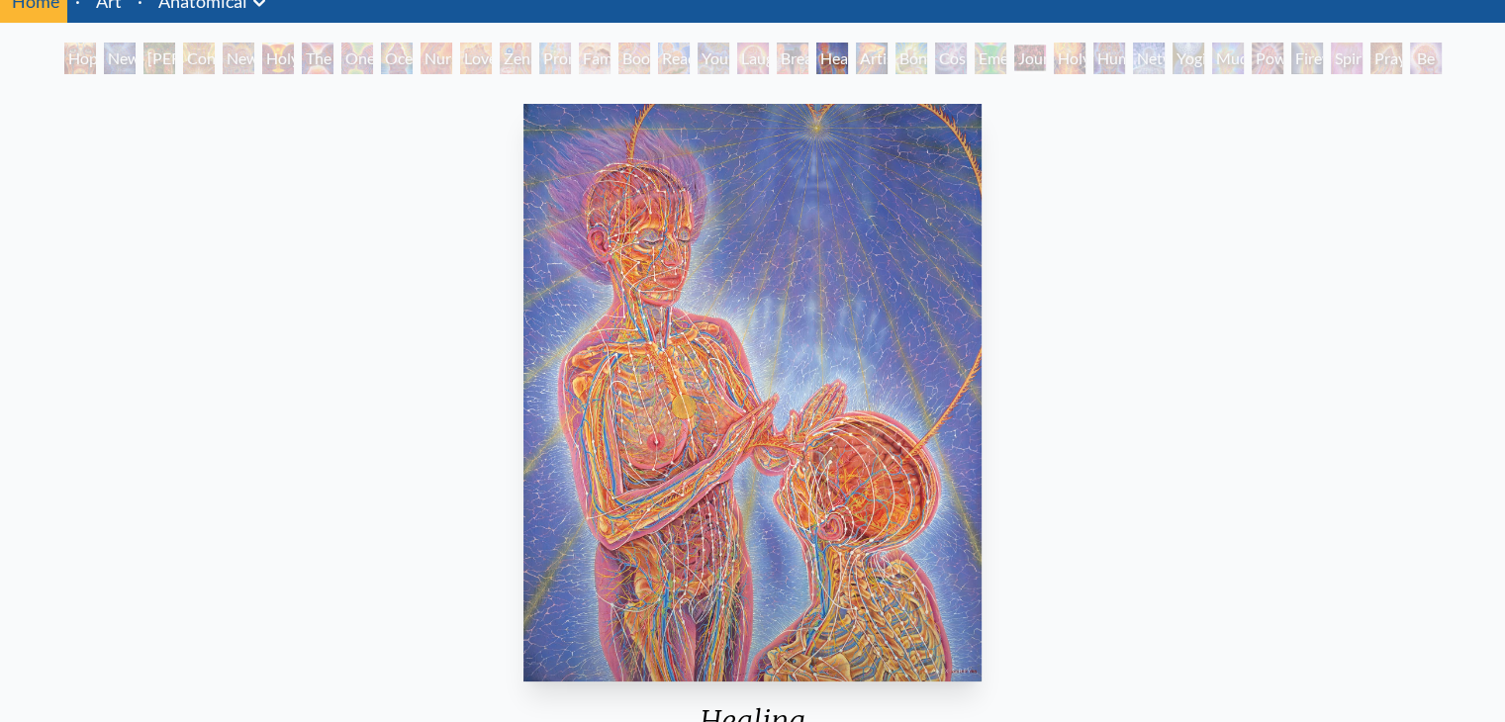
click at [777, 52] on div "Breathing" at bounding box center [793, 59] width 32 height 32
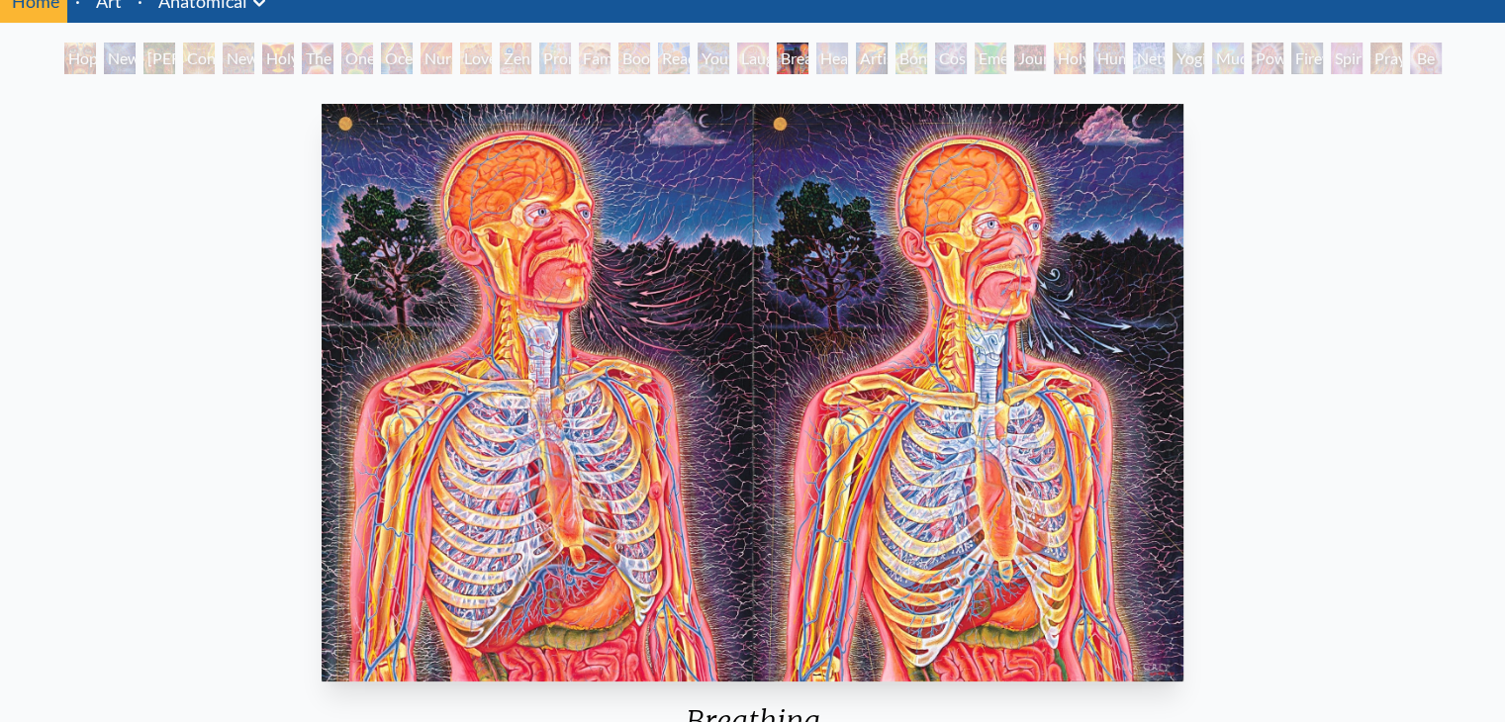
click at [848, 63] on div "Healing" at bounding box center [832, 59] width 32 height 32
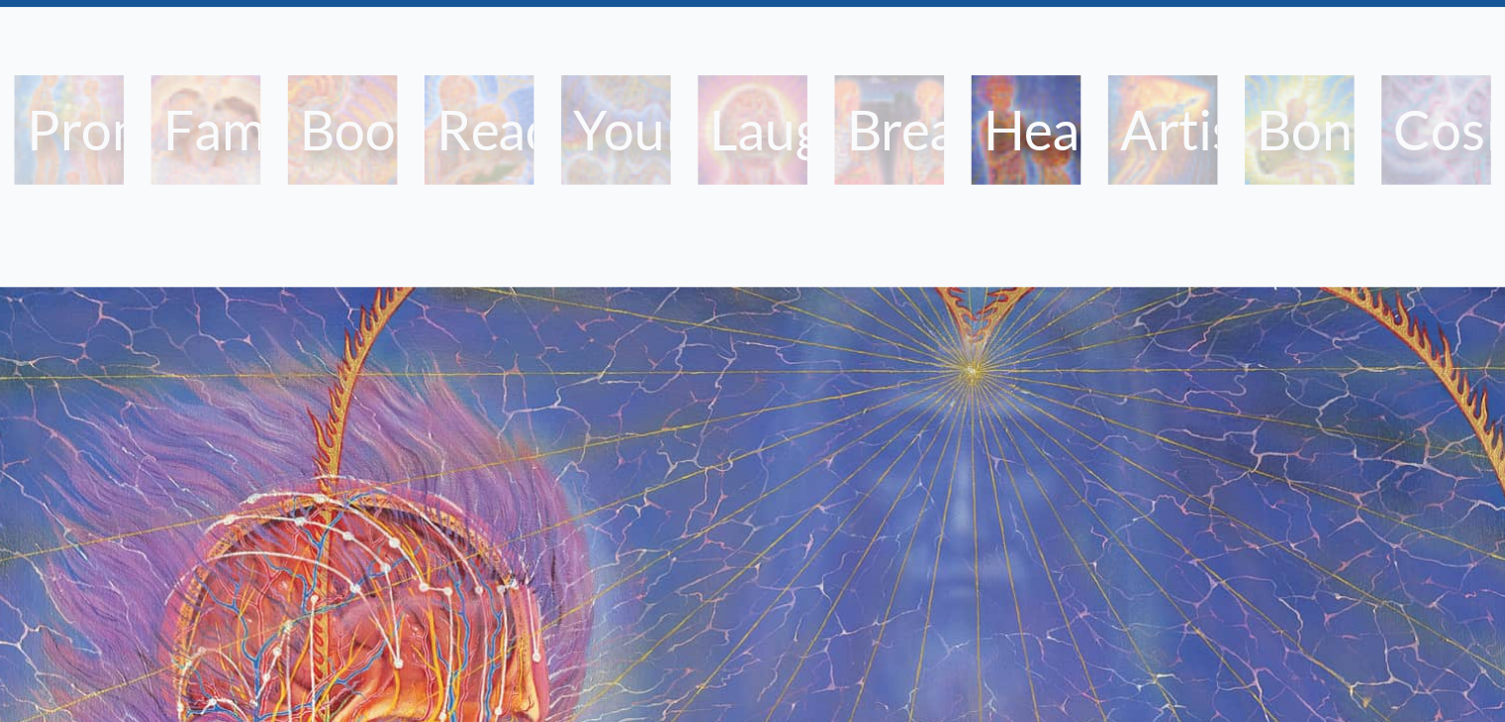
scroll to position [93, 0]
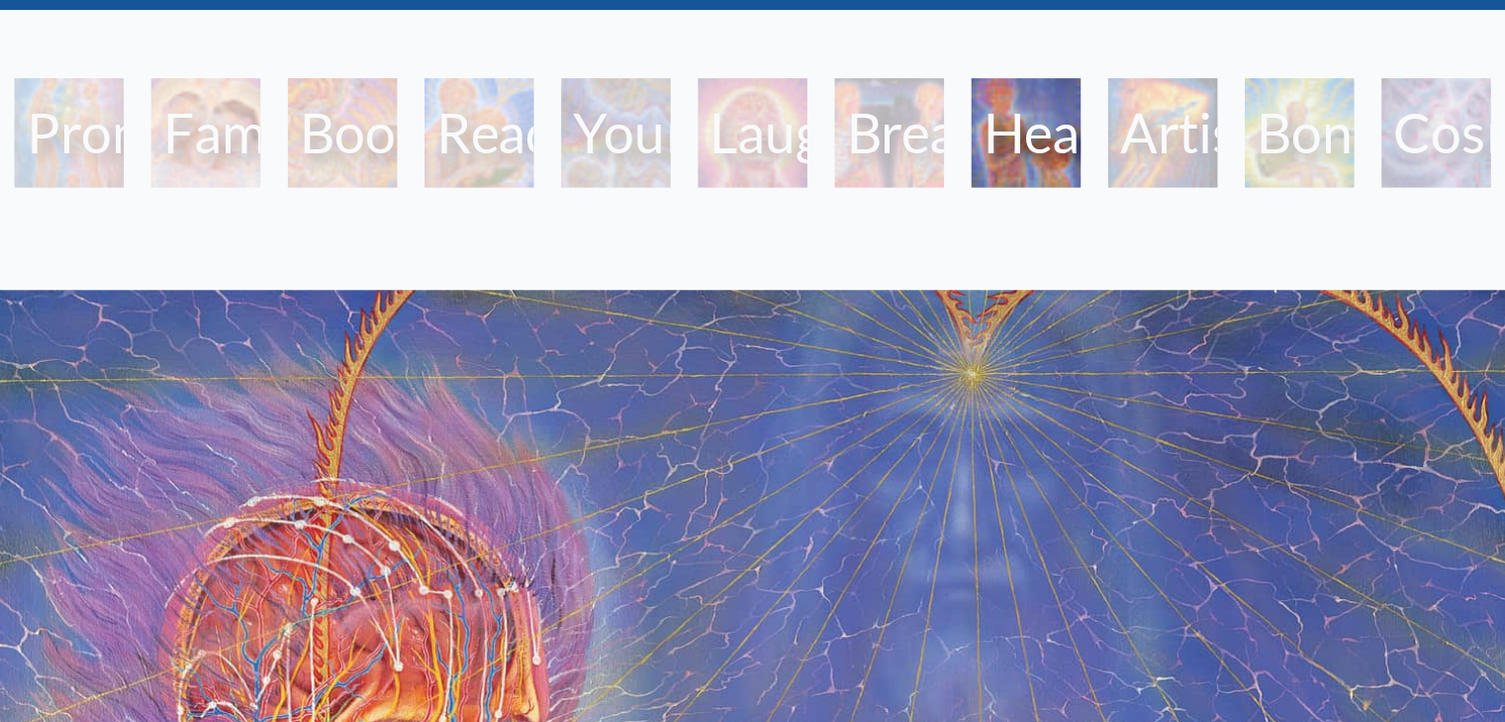
click at [856, 49] on div "Artist's Hand" at bounding box center [872, 50] width 32 height 32
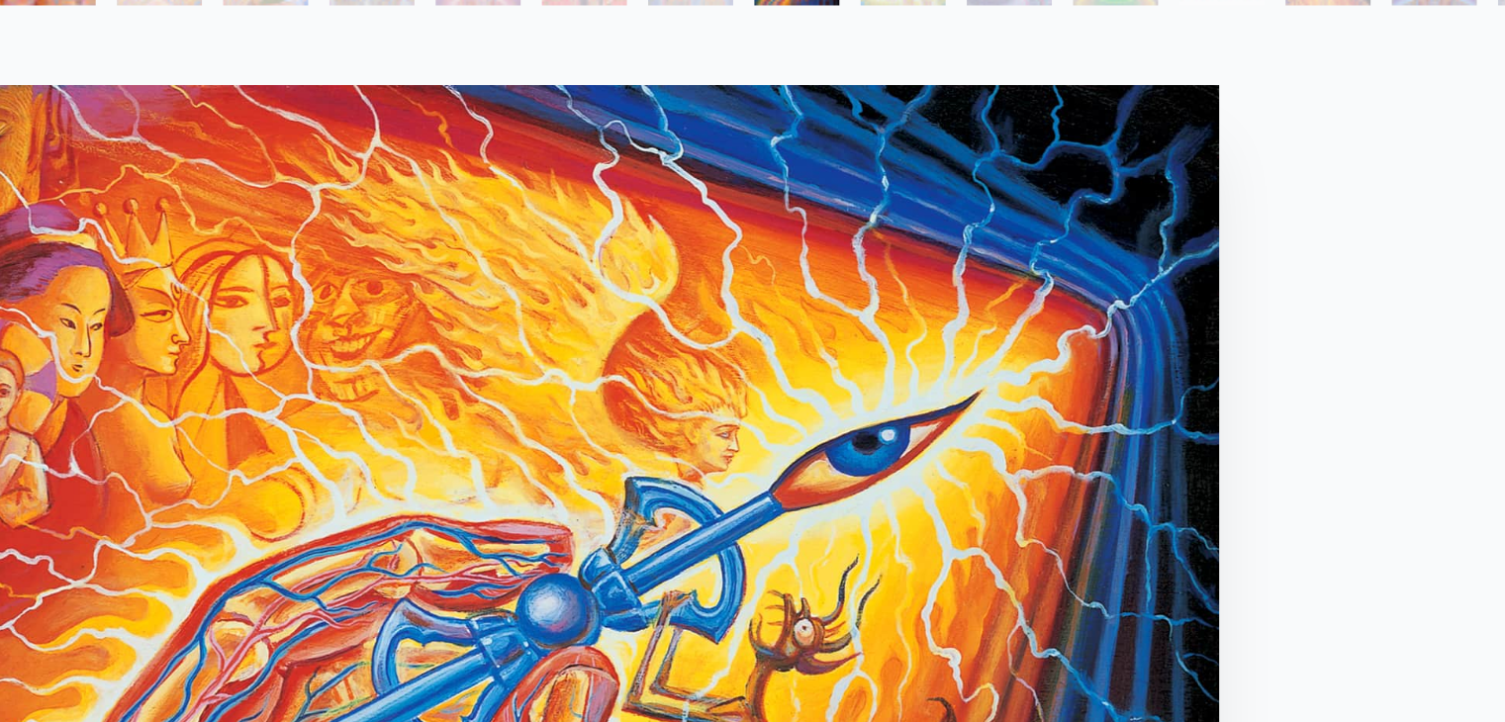
scroll to position [100, 0]
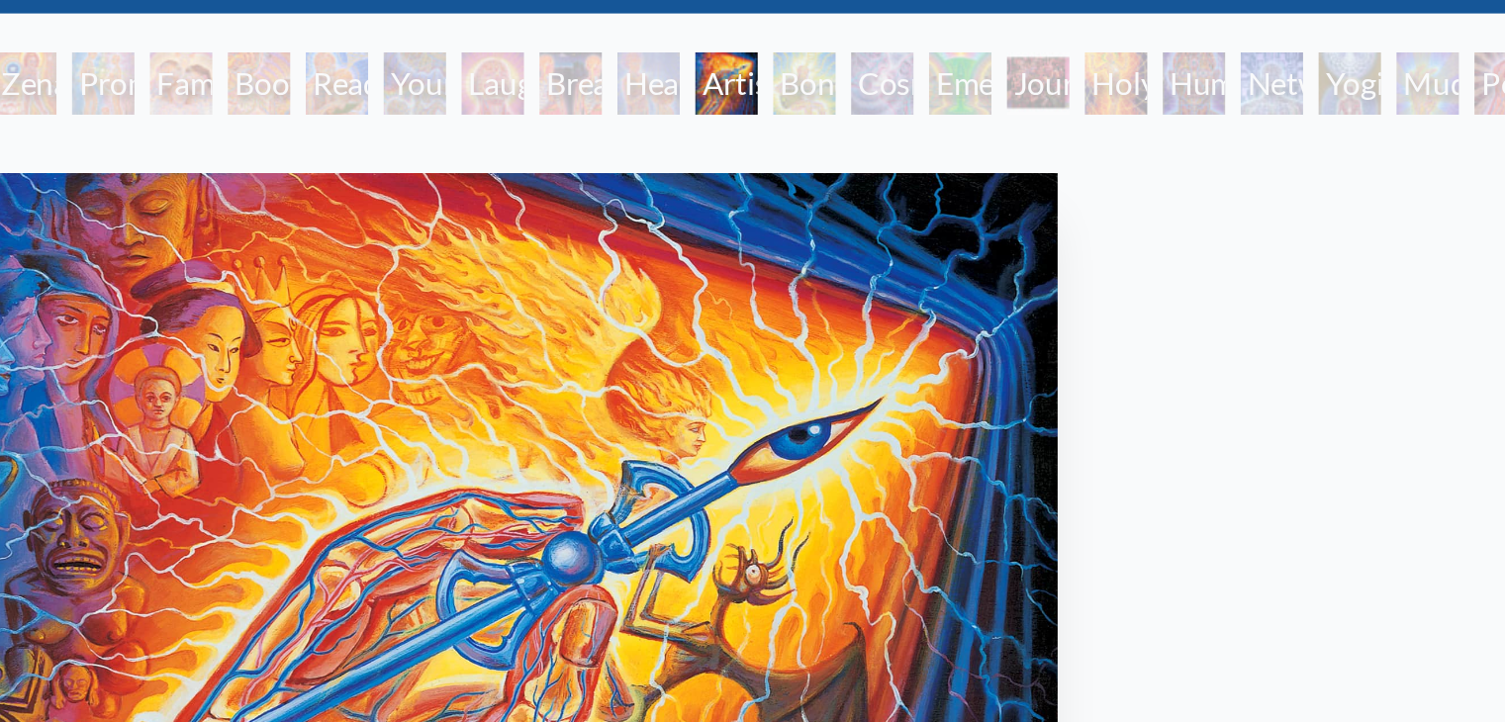
click at [910, 45] on div "Bond" at bounding box center [911, 43] width 32 height 32
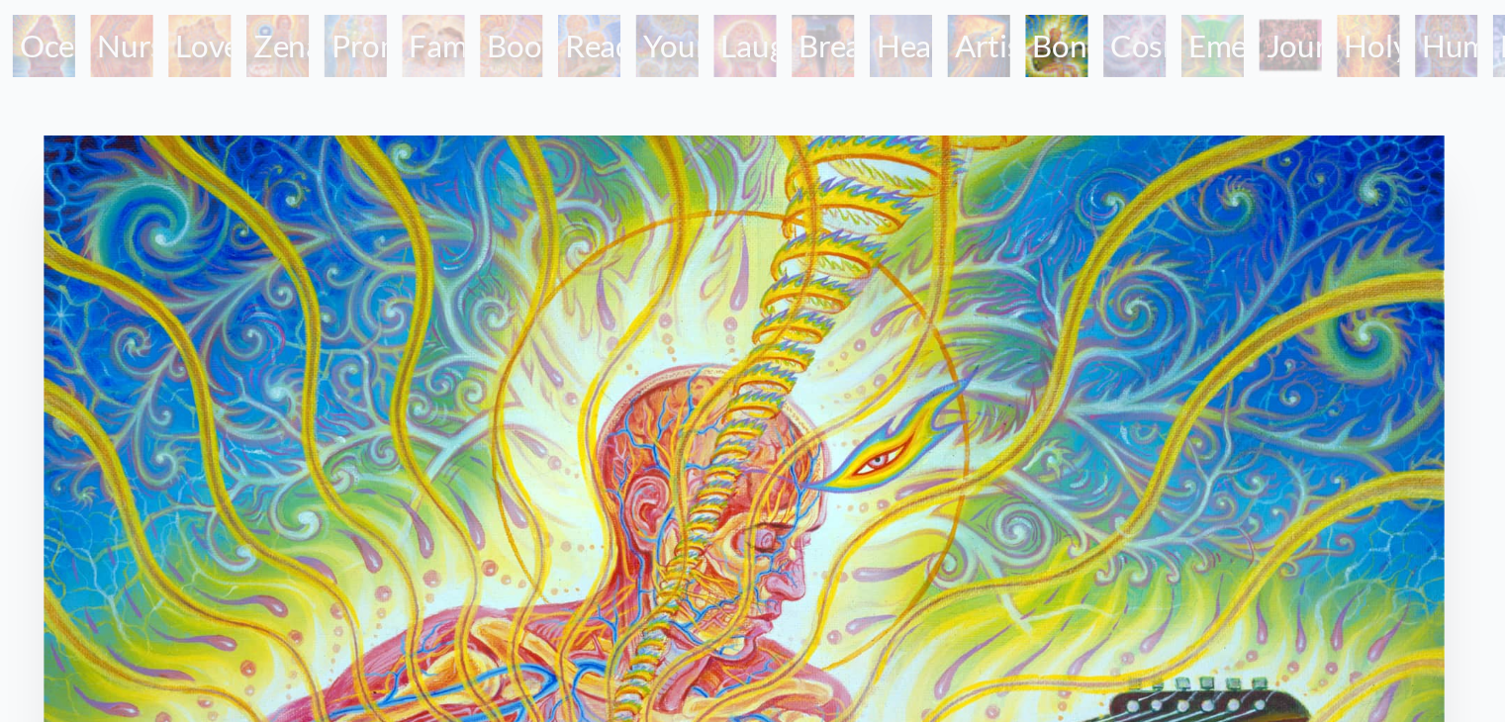
scroll to position [100, 0]
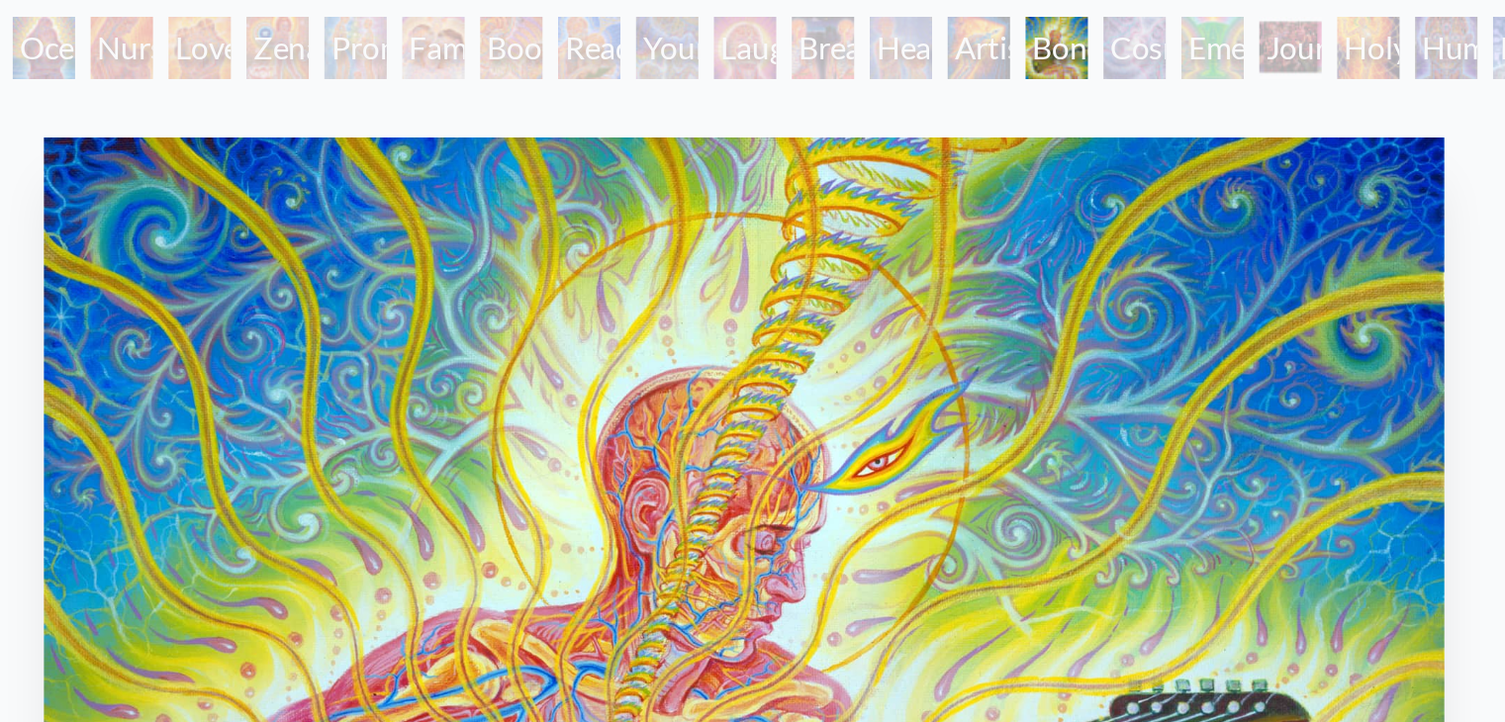
click at [958, 45] on div "Cosmic Lovers" at bounding box center [951, 43] width 32 height 32
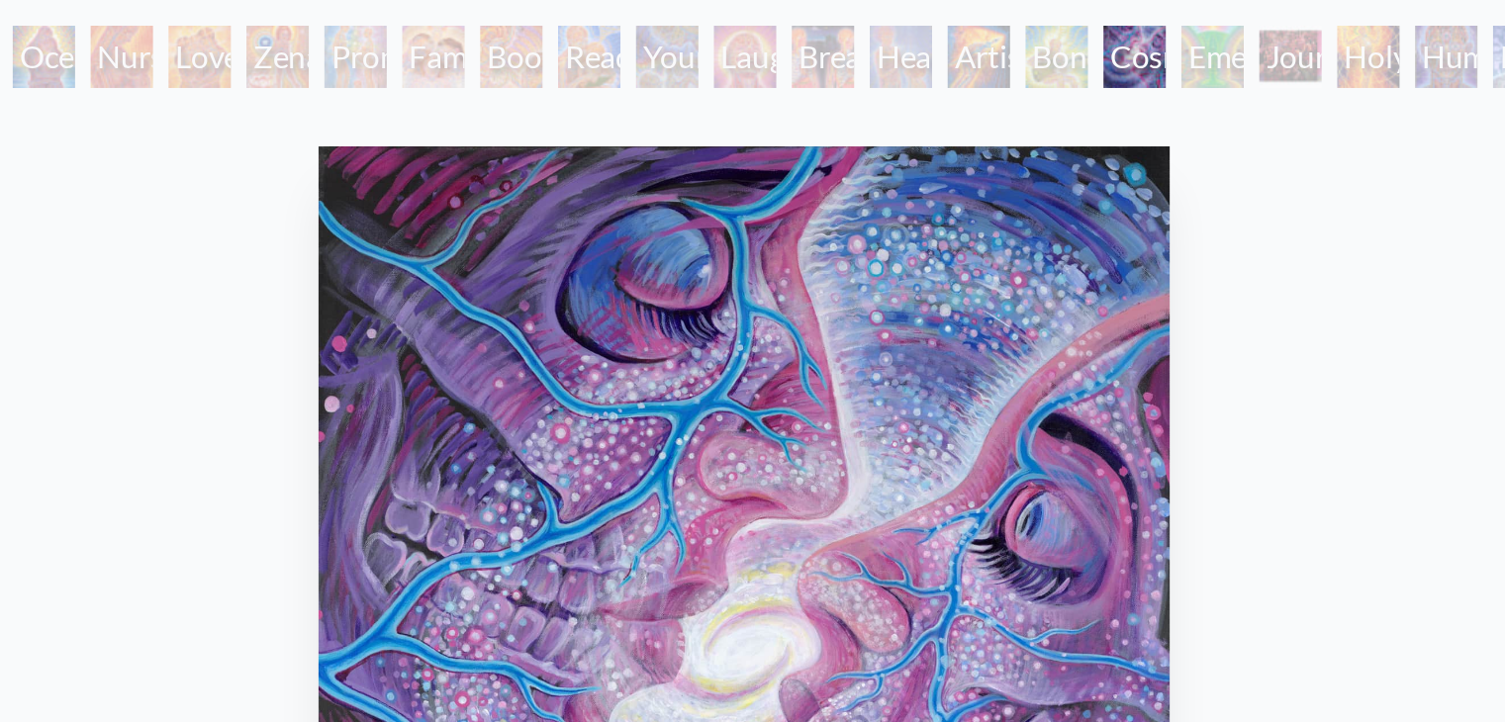
scroll to position [100, 0]
click at [975, 49] on div "Emerald Grail" at bounding box center [991, 43] width 32 height 32
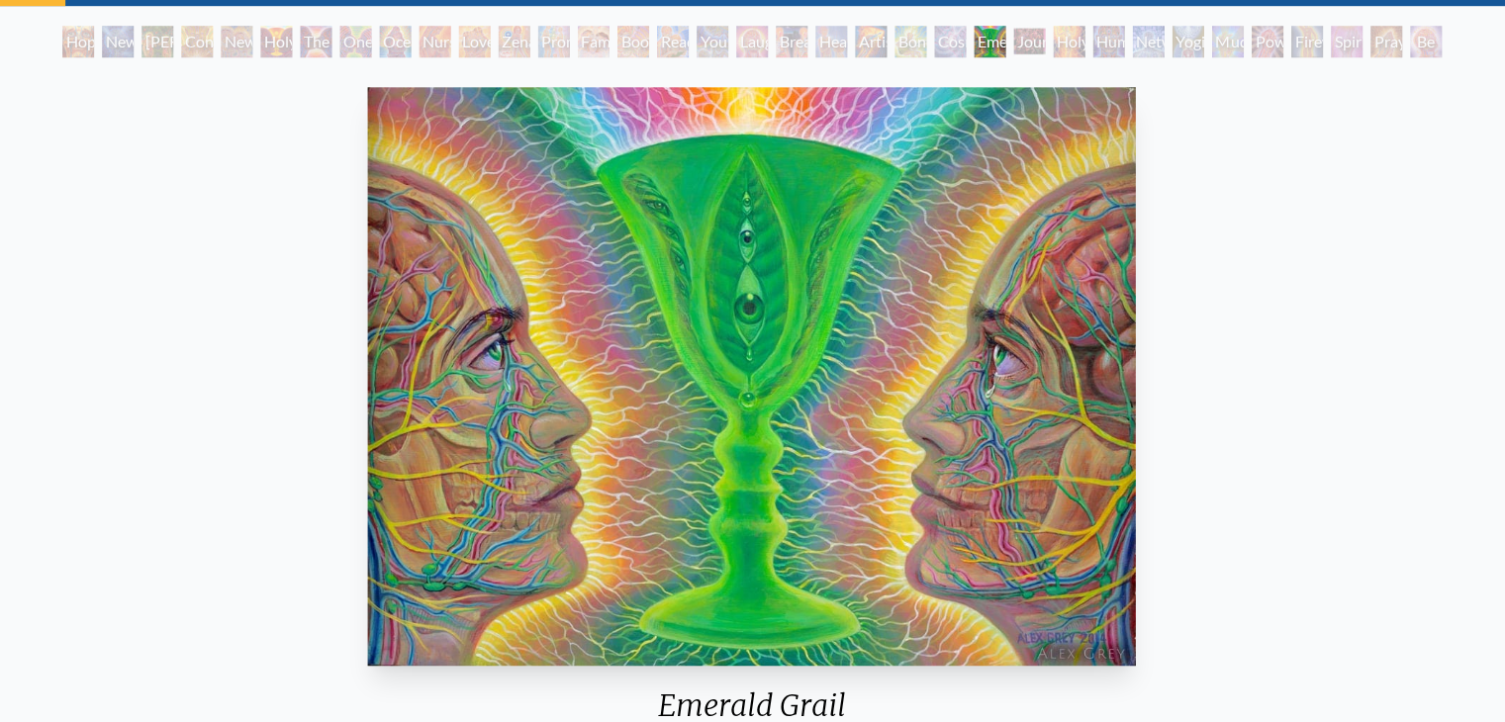
scroll to position [99, 0]
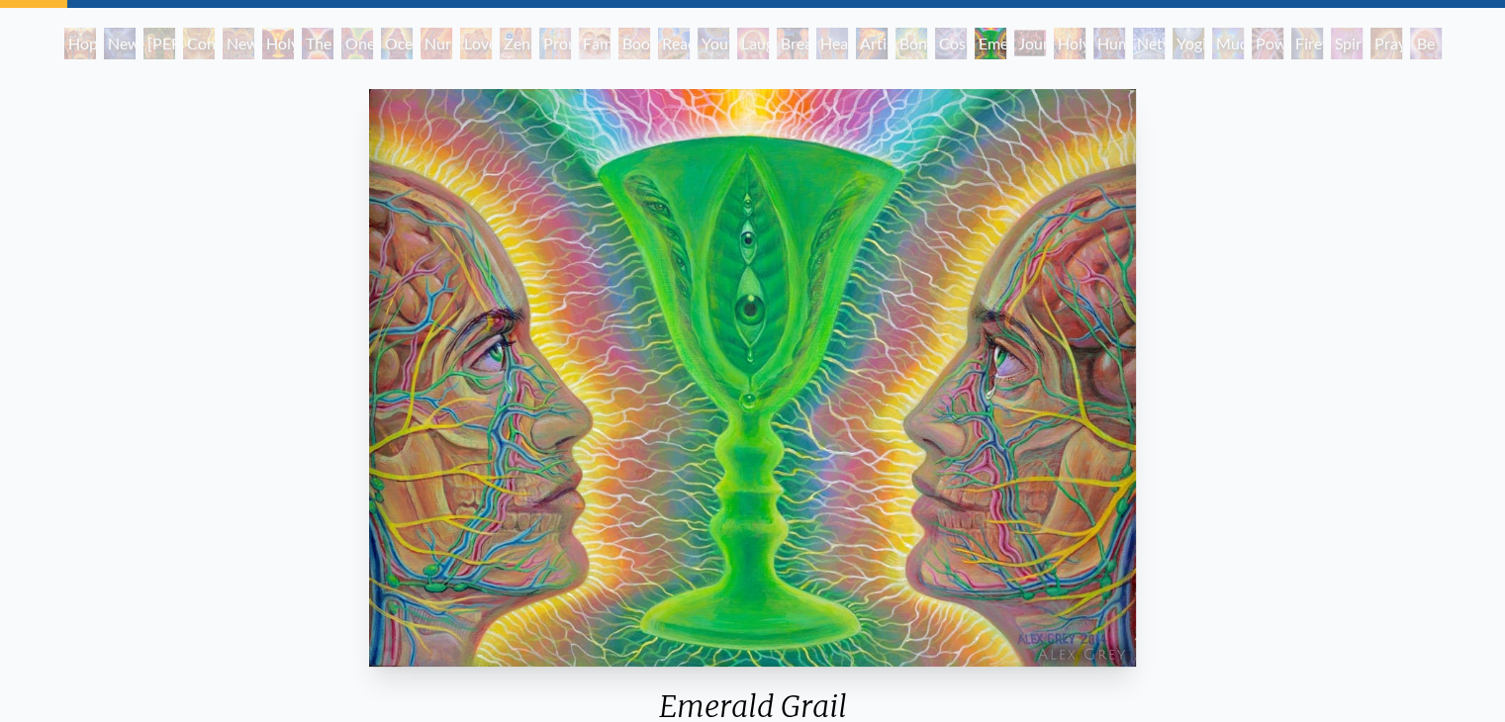
click at [1029, 41] on div "Journey of the Wounded Healer" at bounding box center [1030, 44] width 32 height 32
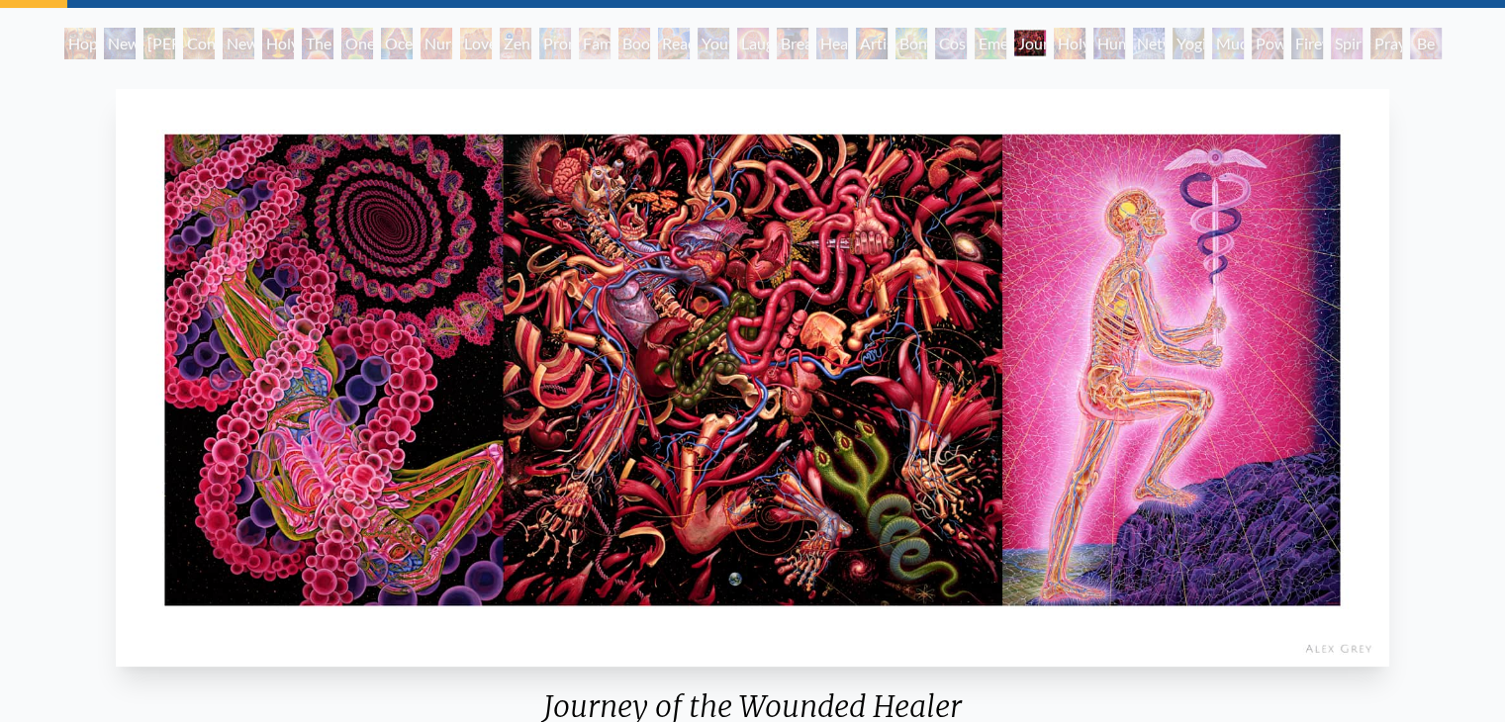
click at [1133, 29] on div "Networks" at bounding box center [1149, 44] width 32 height 32
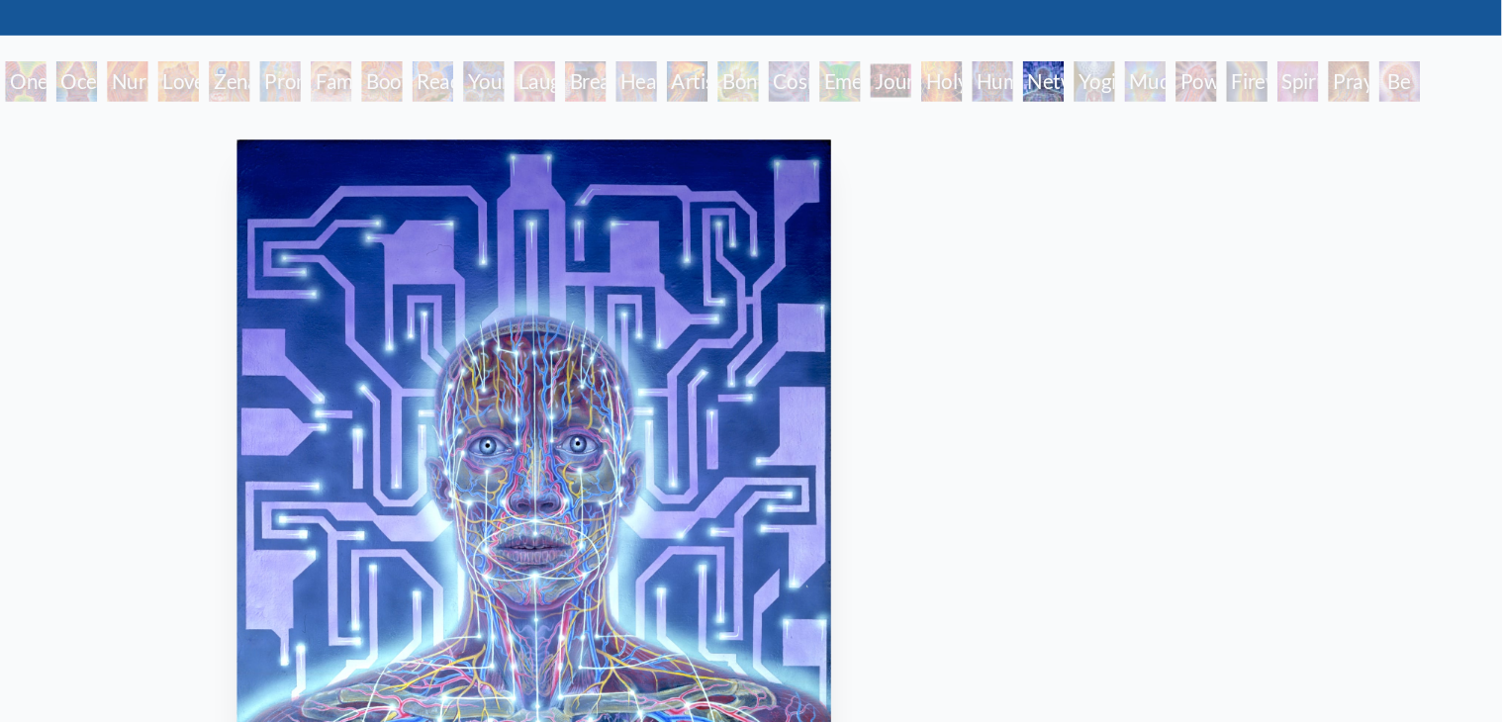
scroll to position [75, 0]
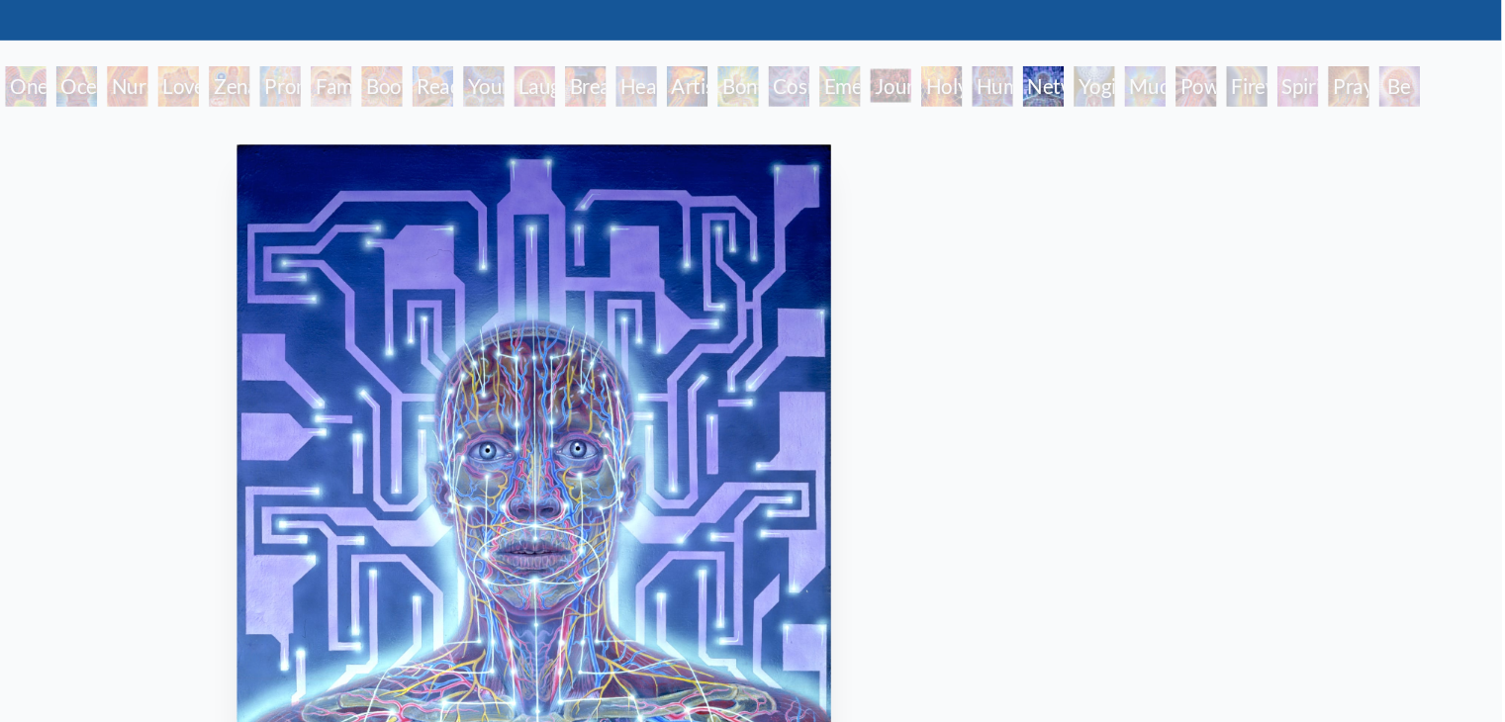
click at [1361, 73] on div "Spirit Animates the Flesh" at bounding box center [1347, 67] width 32 height 32
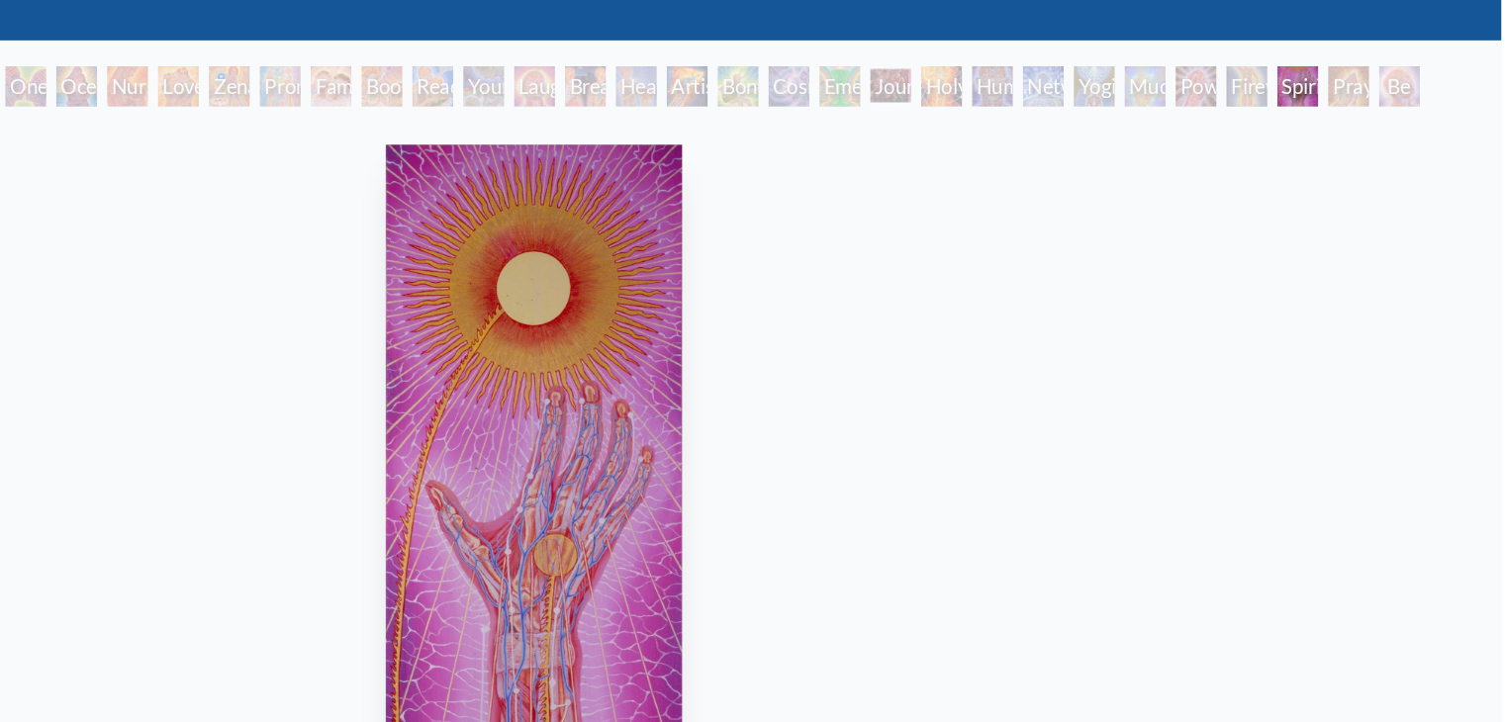
scroll to position [69, 0]
